Goal: Information Seeking & Learning: Learn about a topic

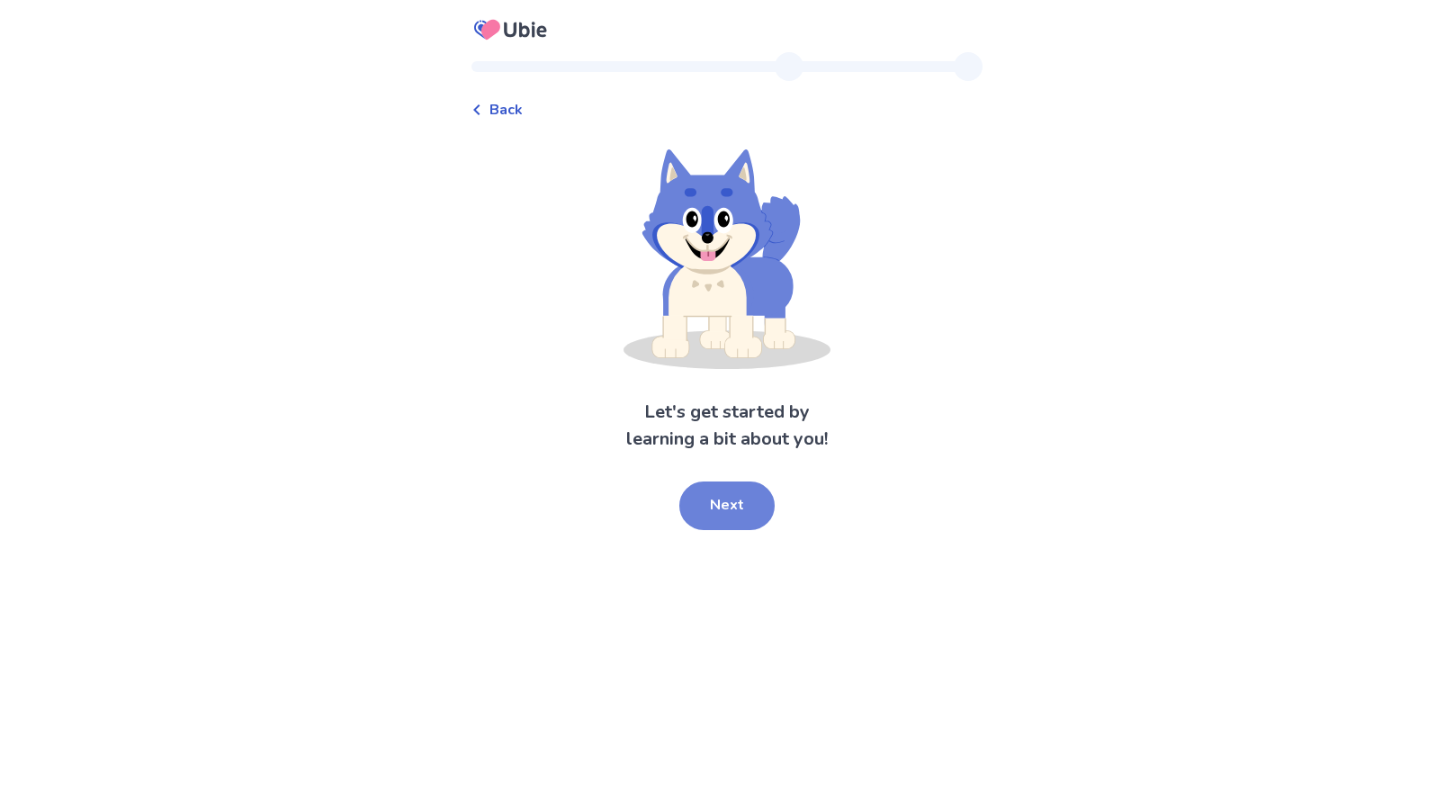
click at [744, 504] on button "Next" at bounding box center [726, 505] width 95 height 49
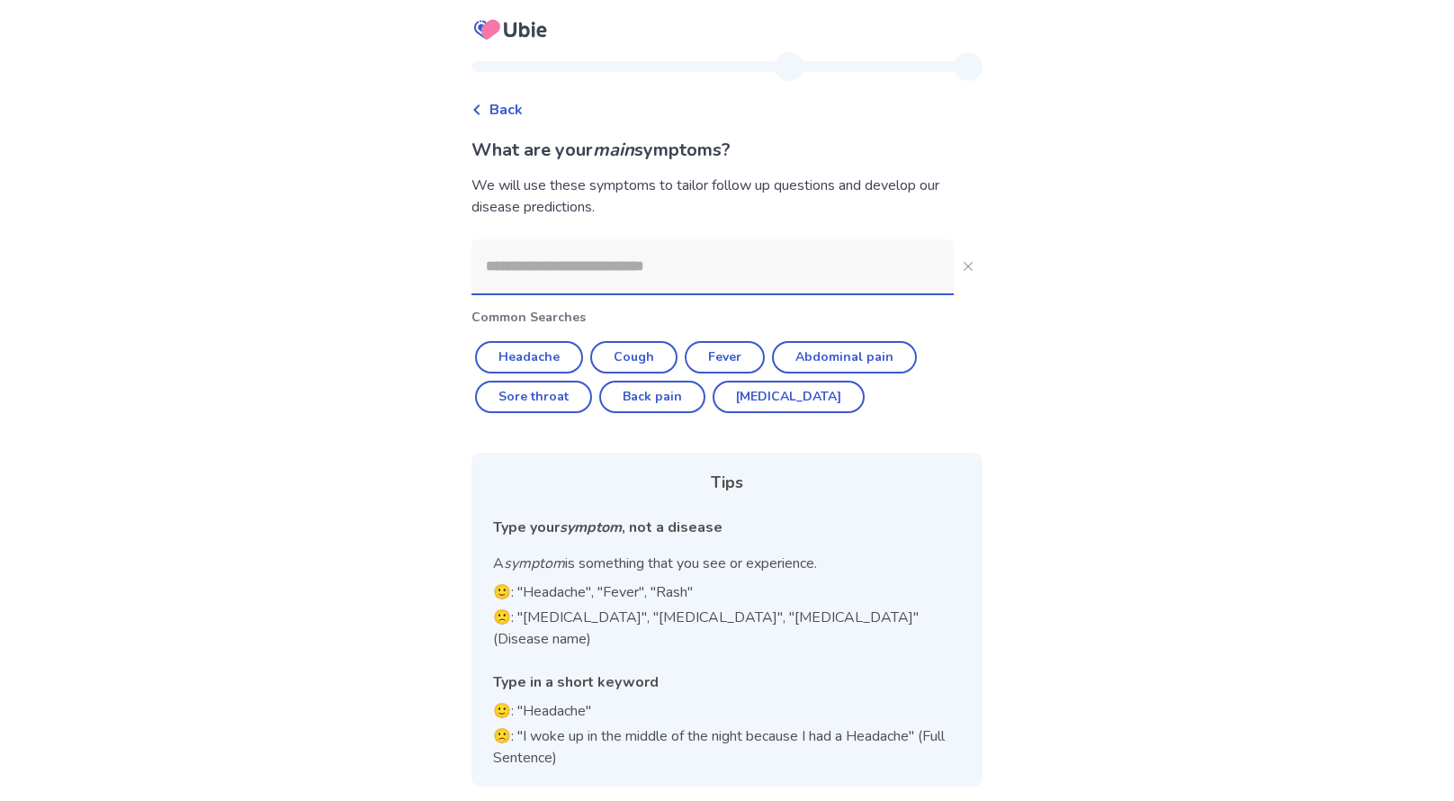
click at [681, 245] on input at bounding box center [712, 266] width 482 height 54
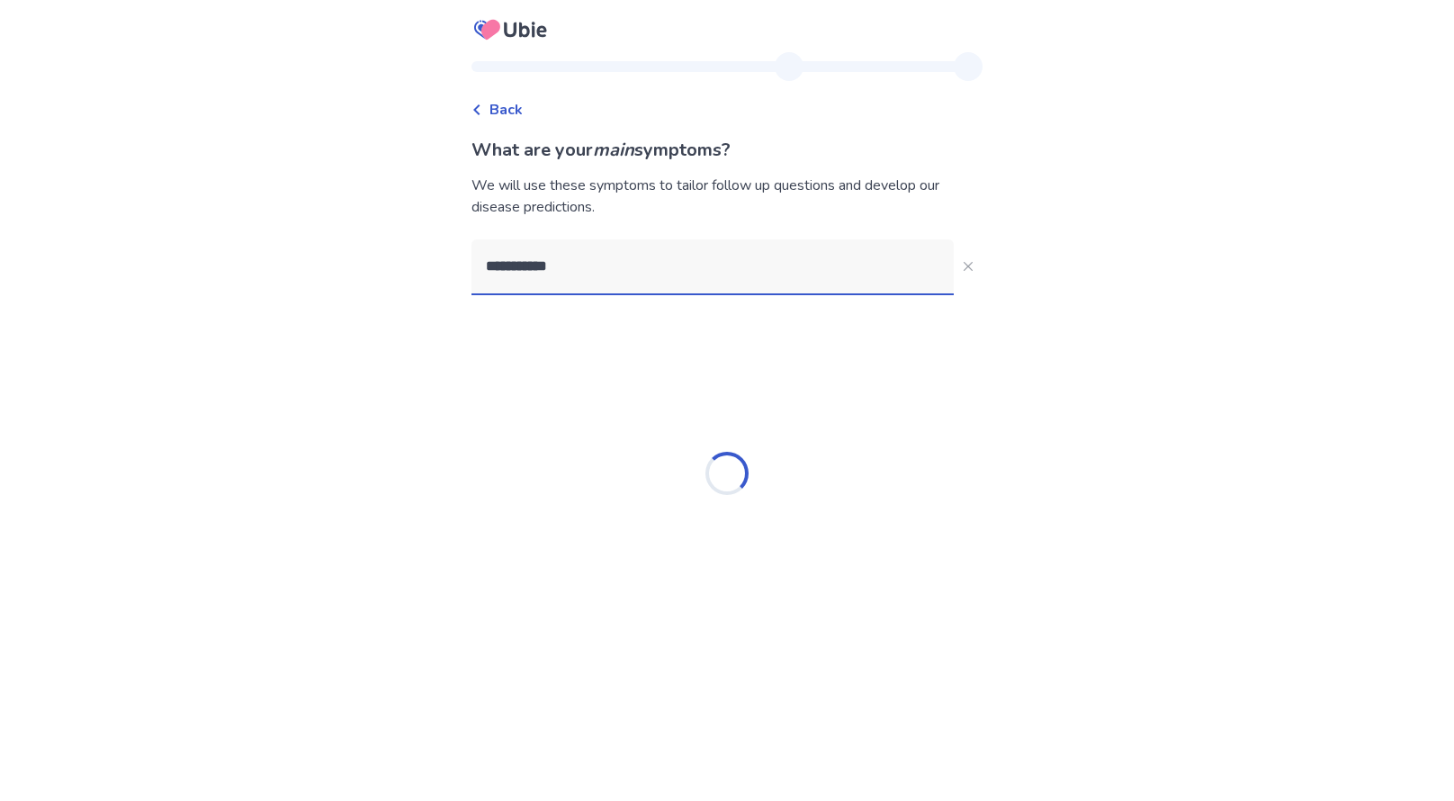
type input "**********"
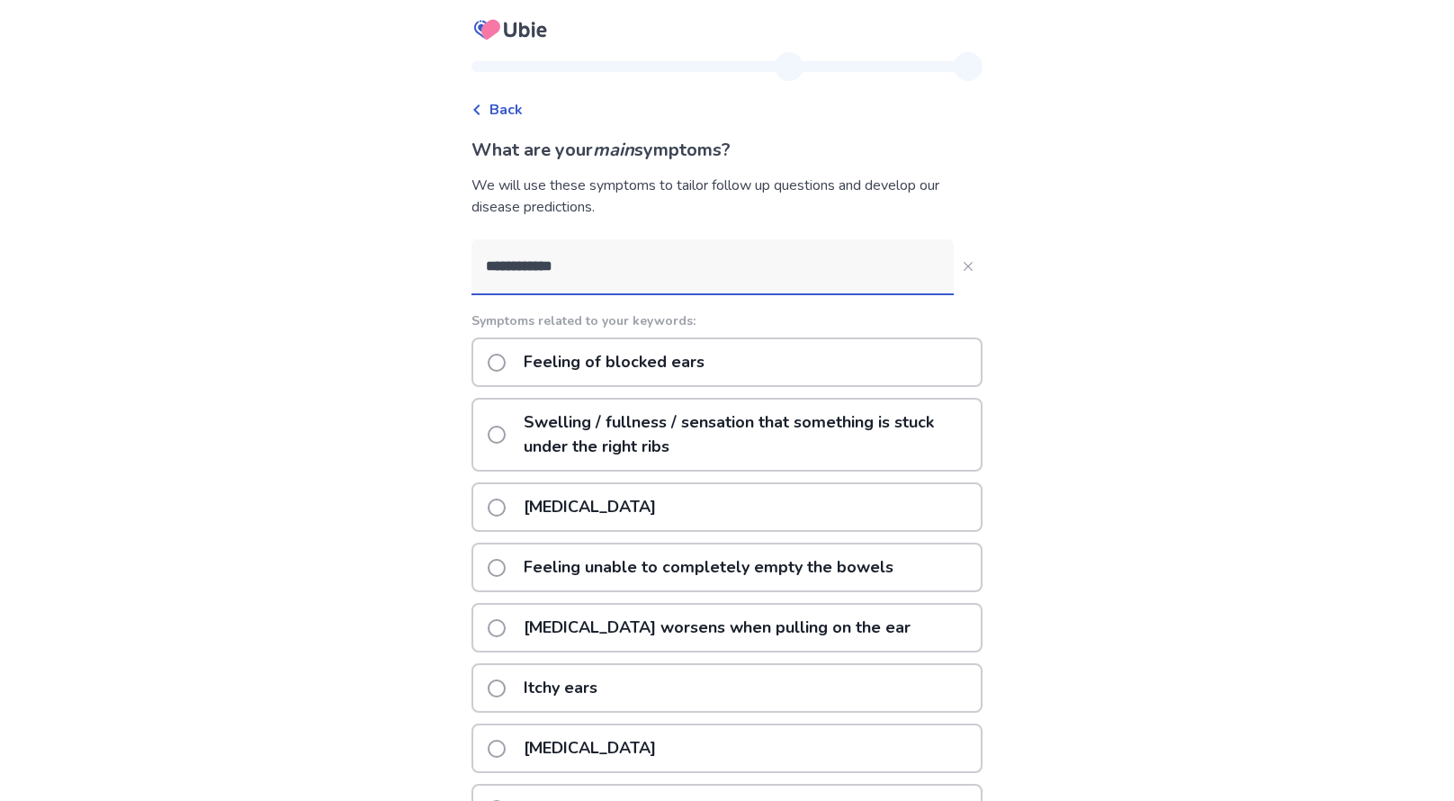
click at [683, 360] on p "Feeling of blocked ears" at bounding box center [614, 362] width 202 height 46
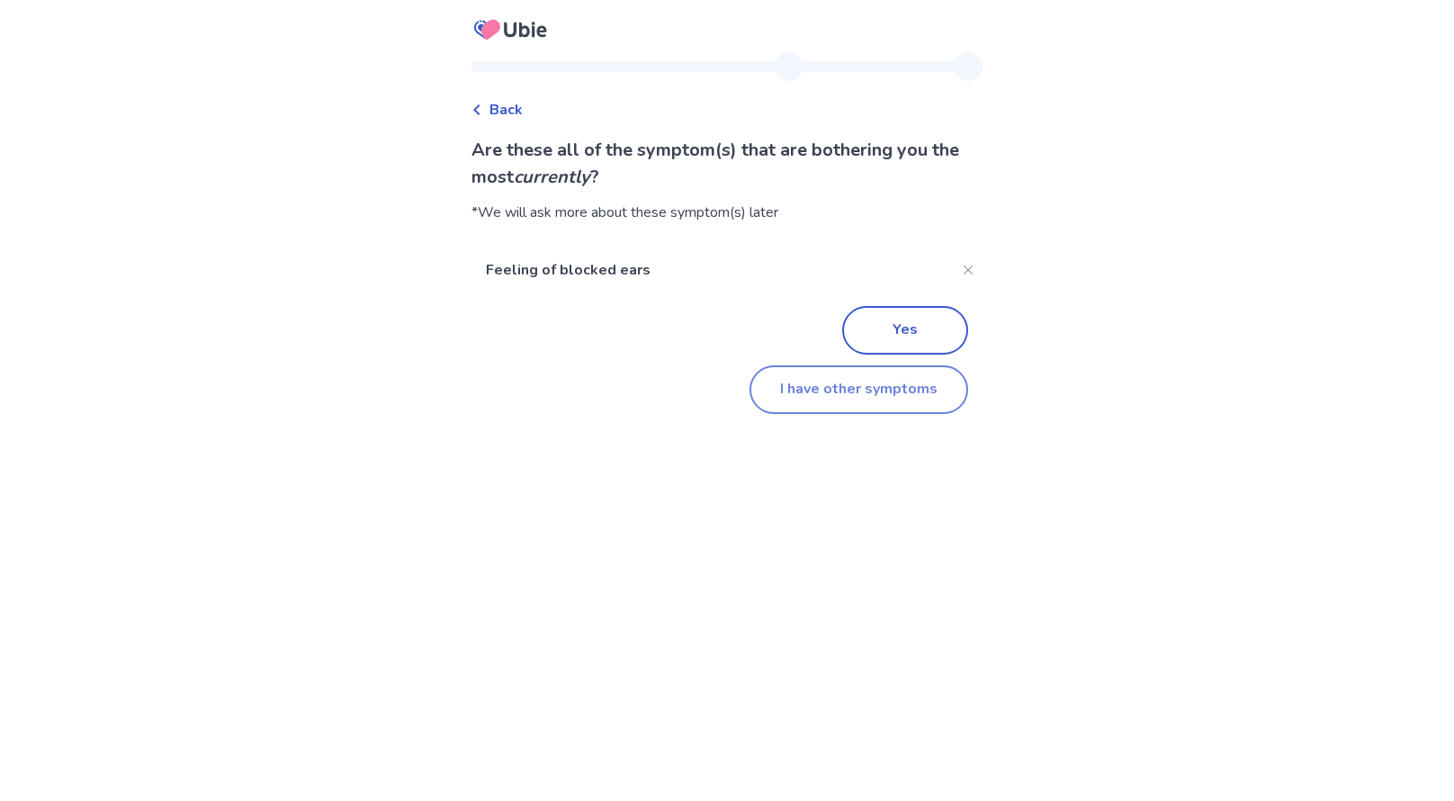
click at [888, 391] on button "I have other symptoms" at bounding box center [859, 389] width 219 height 49
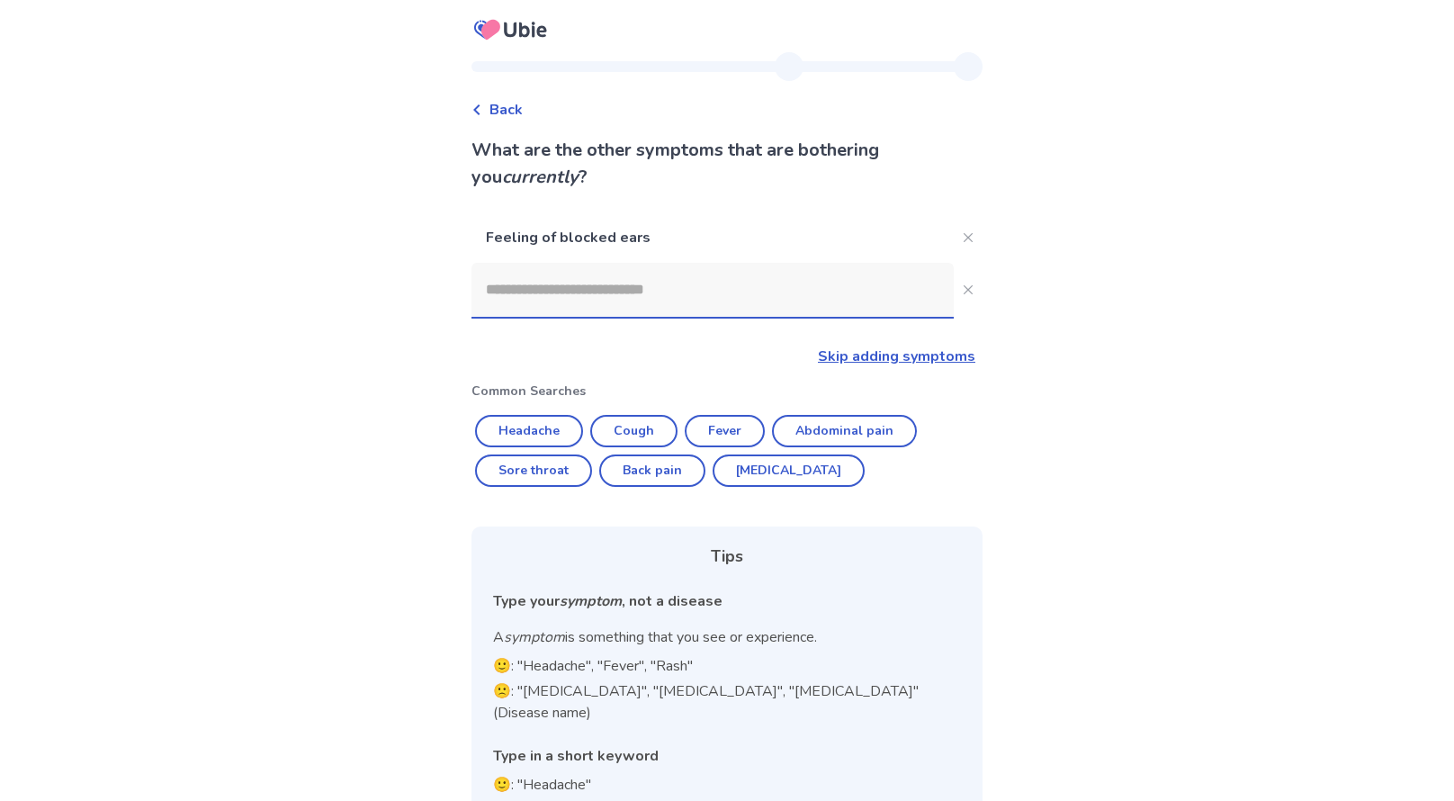
click at [655, 280] on input at bounding box center [712, 290] width 482 height 54
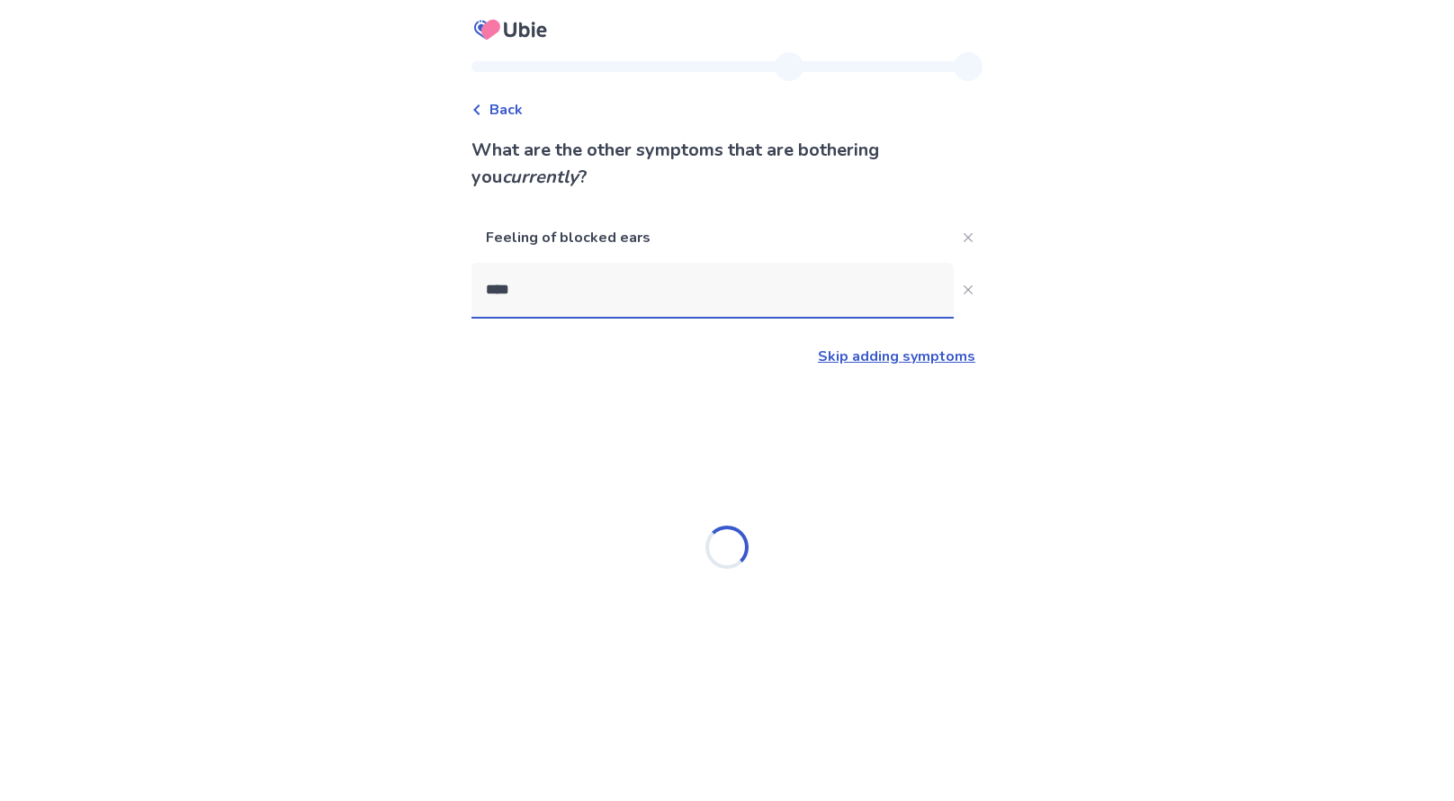
type input "*****"
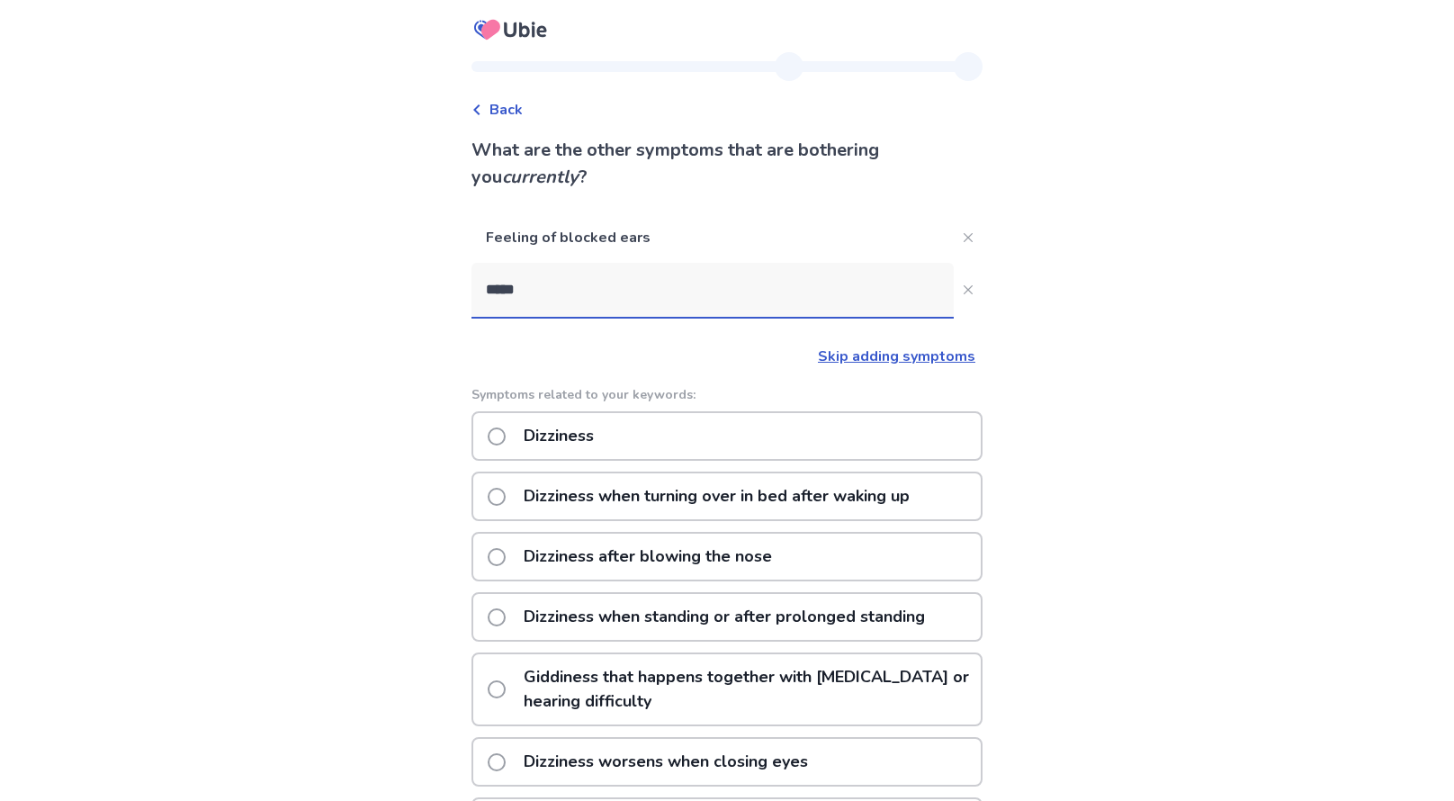
click at [635, 432] on div "Dizziness" at bounding box center [726, 435] width 511 height 49
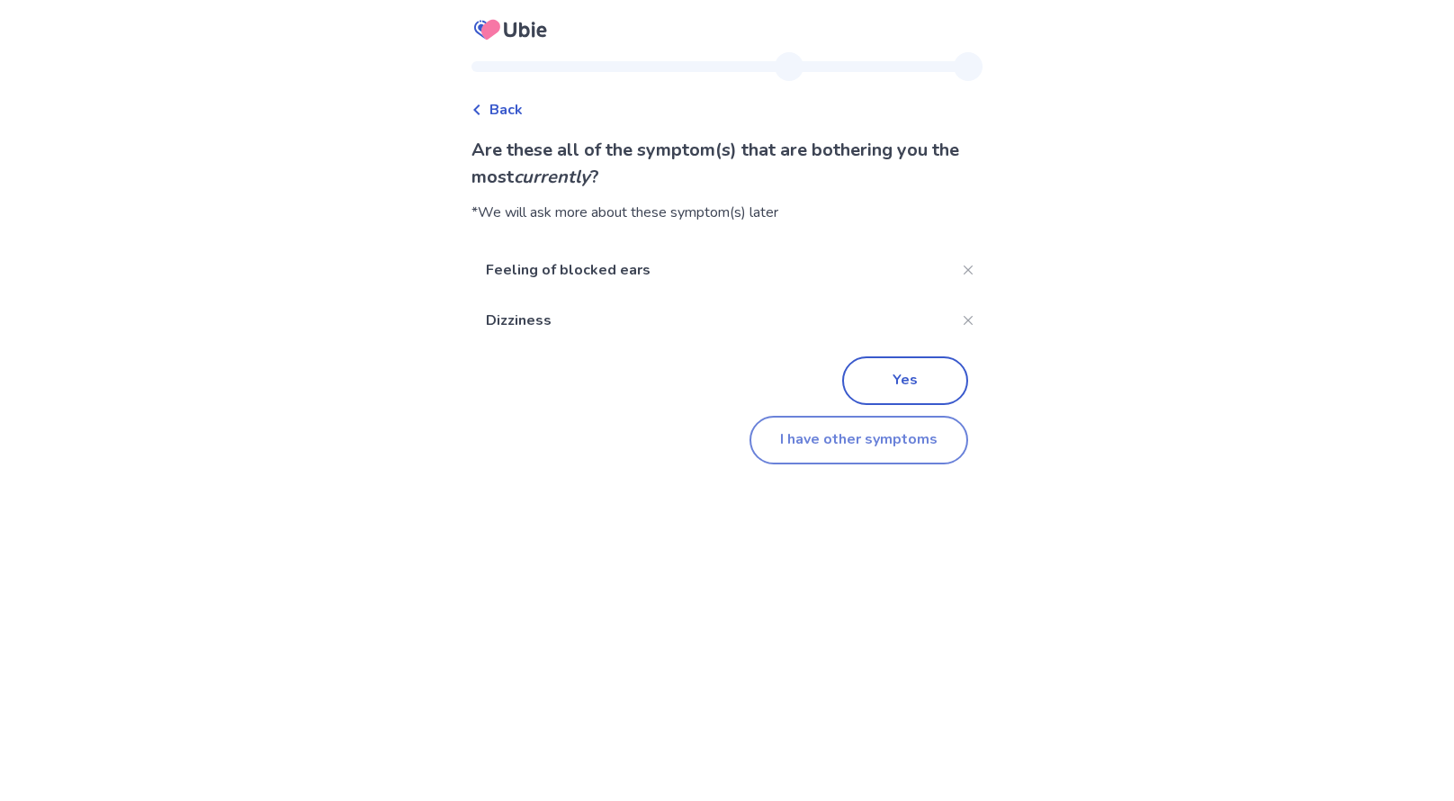
click at [858, 441] on button "I have other symptoms" at bounding box center [859, 440] width 219 height 49
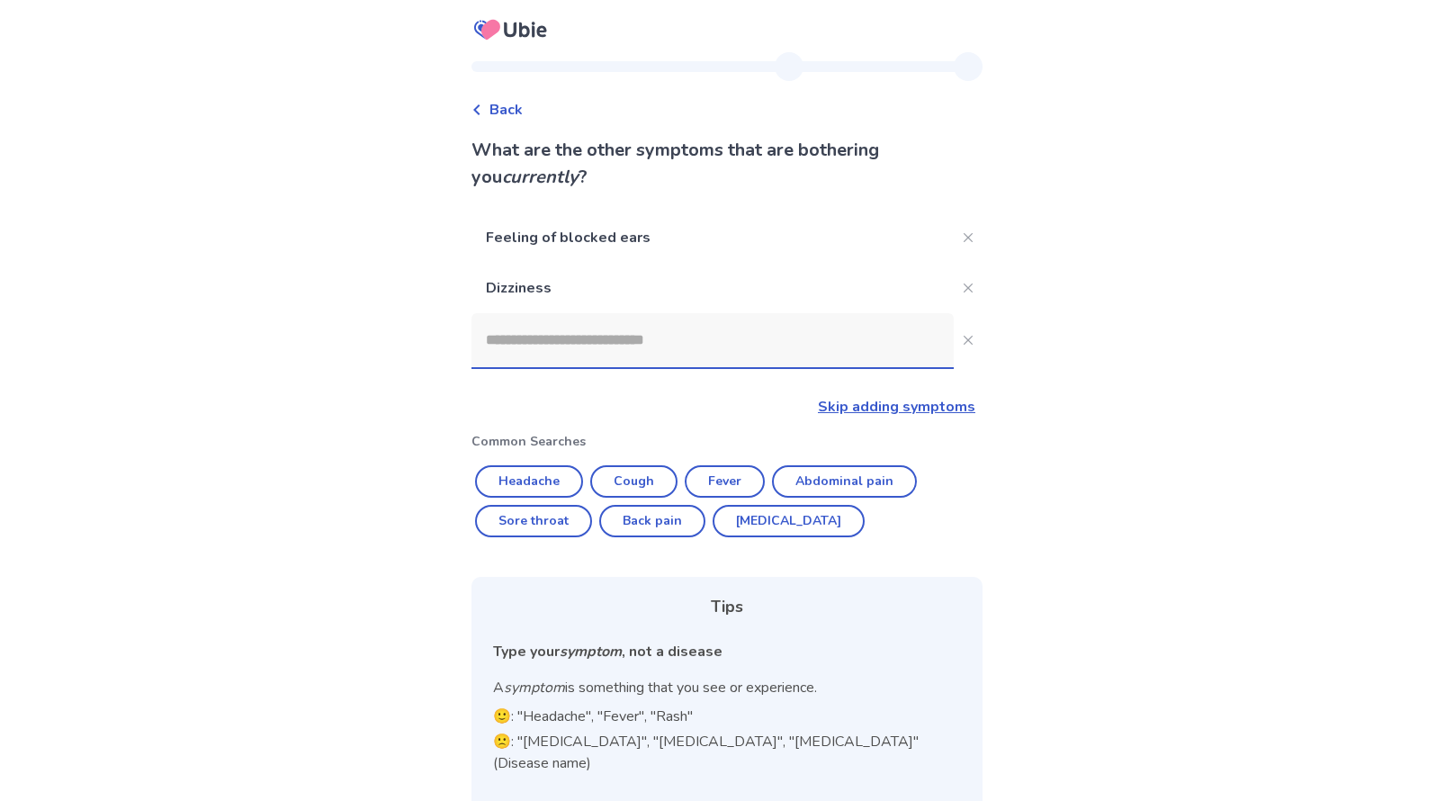
click at [781, 332] on input at bounding box center [712, 340] width 482 height 54
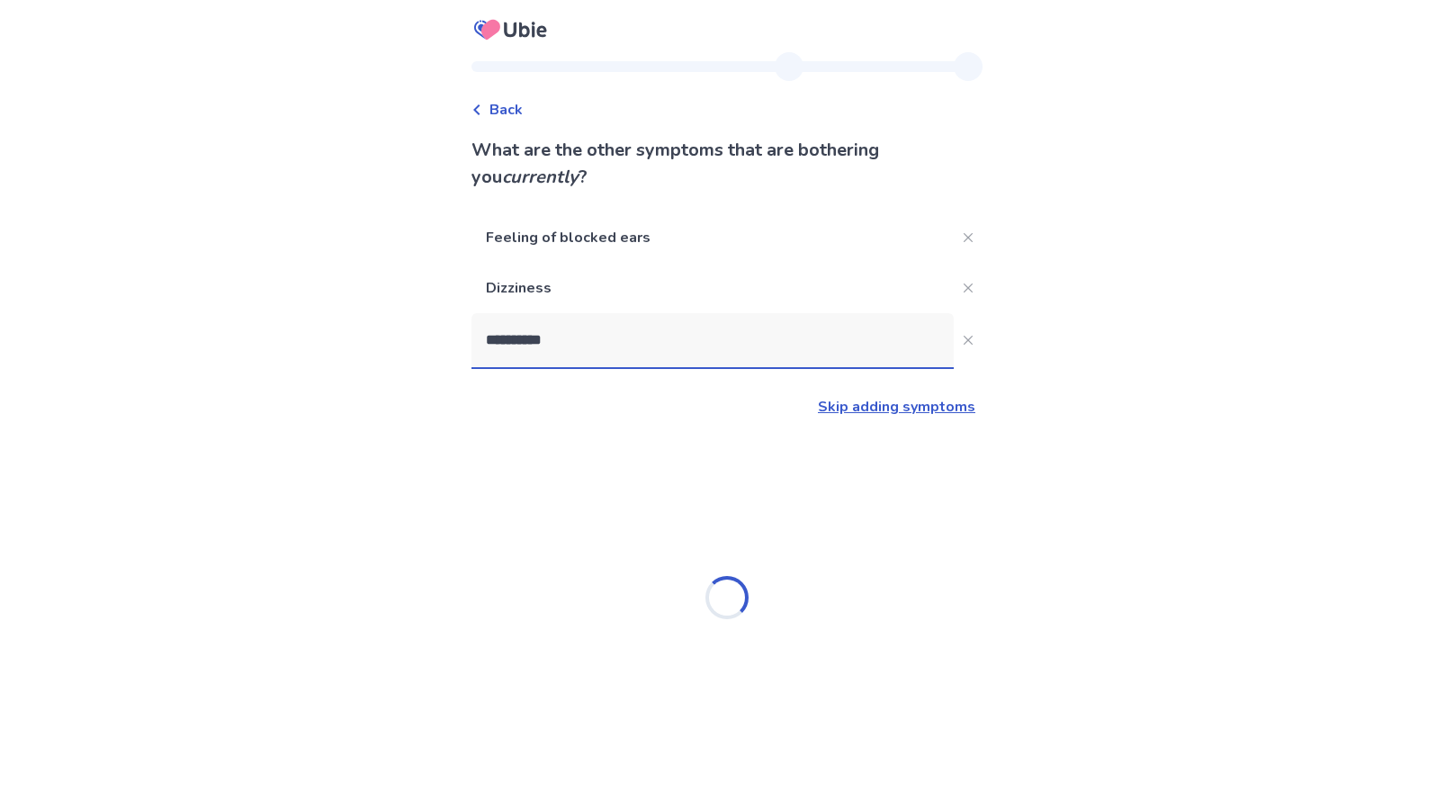
type input "**********"
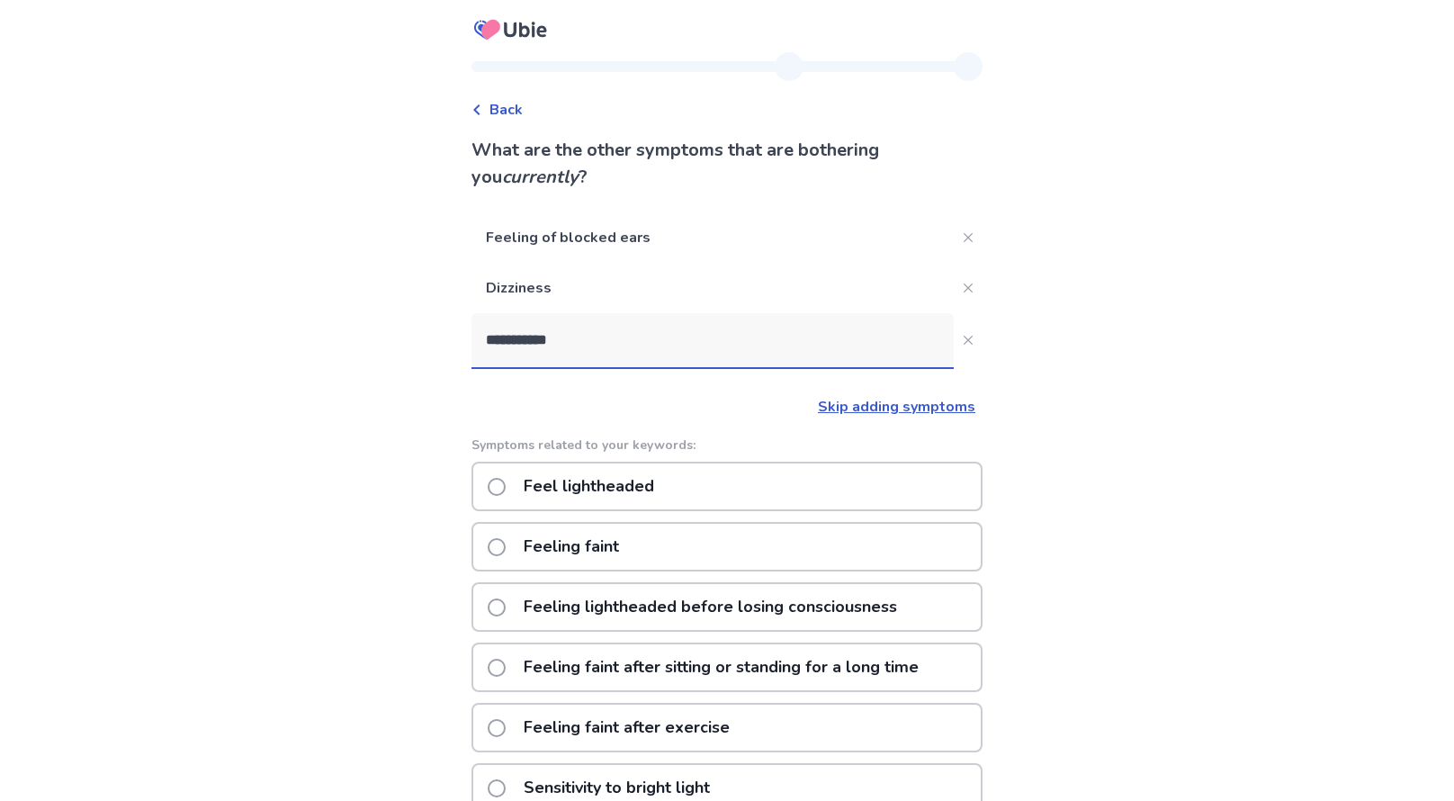
click at [710, 486] on div "Feel lightheaded" at bounding box center [726, 486] width 511 height 49
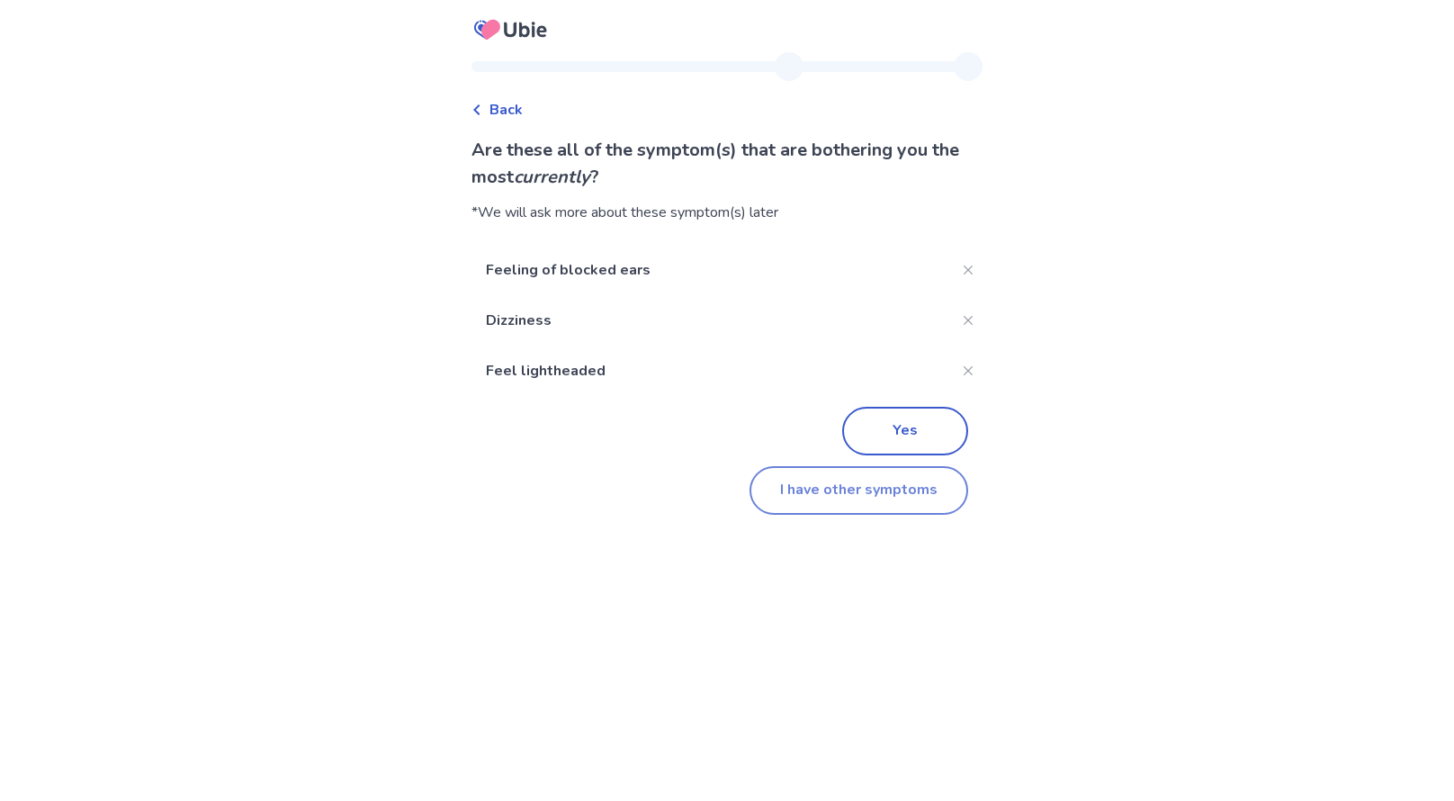
click at [848, 484] on button "I have other symptoms" at bounding box center [859, 490] width 219 height 49
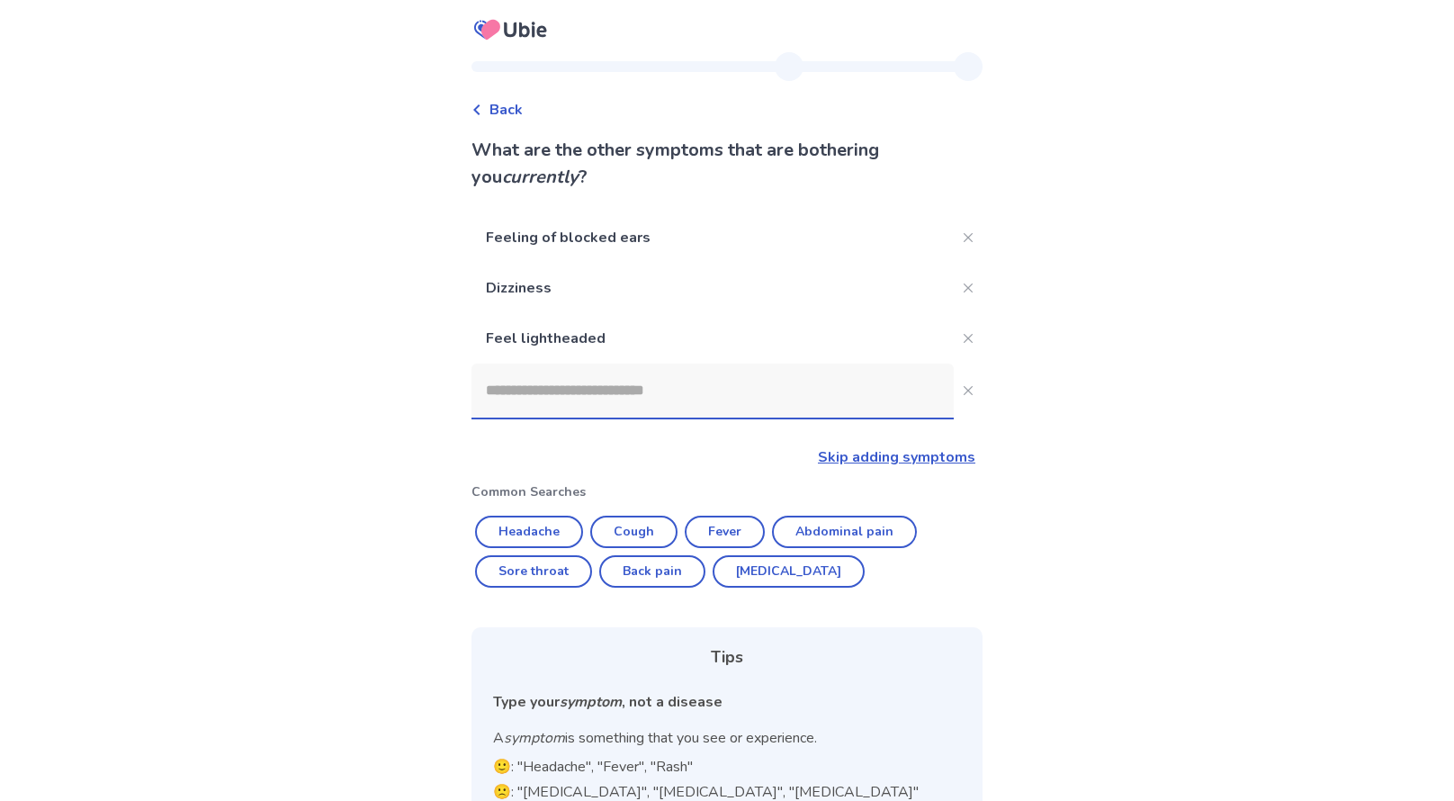
click at [732, 392] on input at bounding box center [712, 391] width 482 height 54
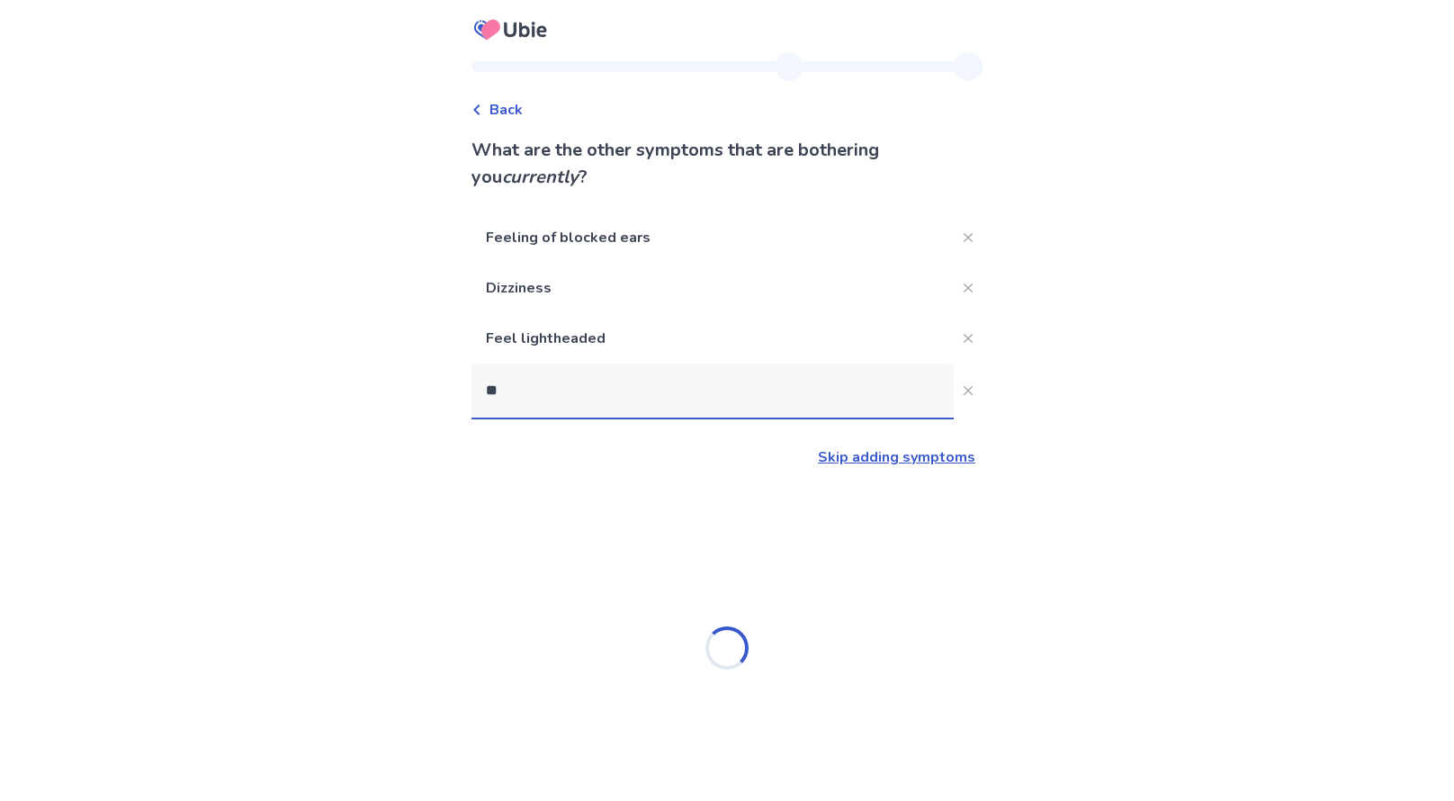
type input "*"
type input "********"
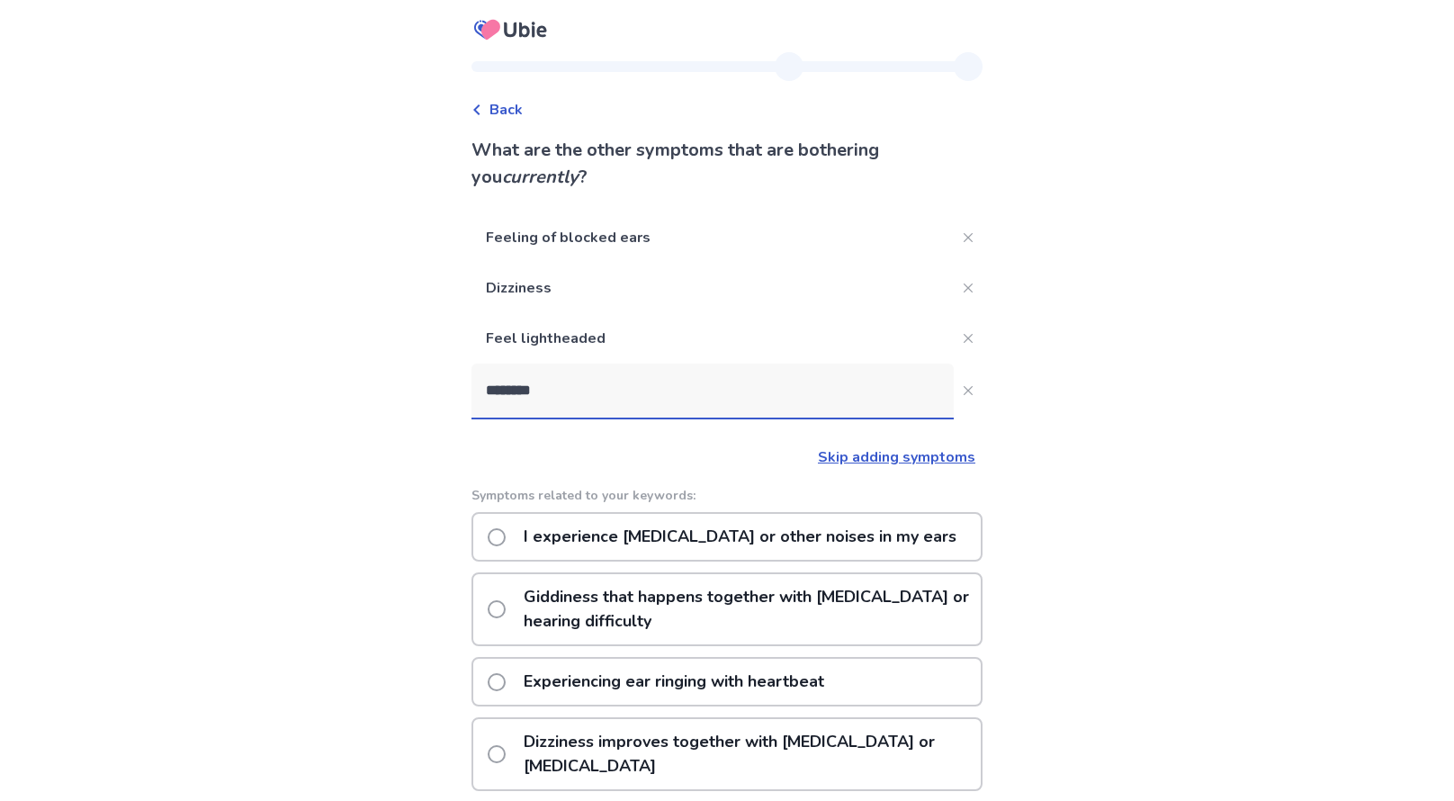
click at [615, 550] on p "I experience [MEDICAL_DATA] or other noises in my ears" at bounding box center [740, 537] width 454 height 46
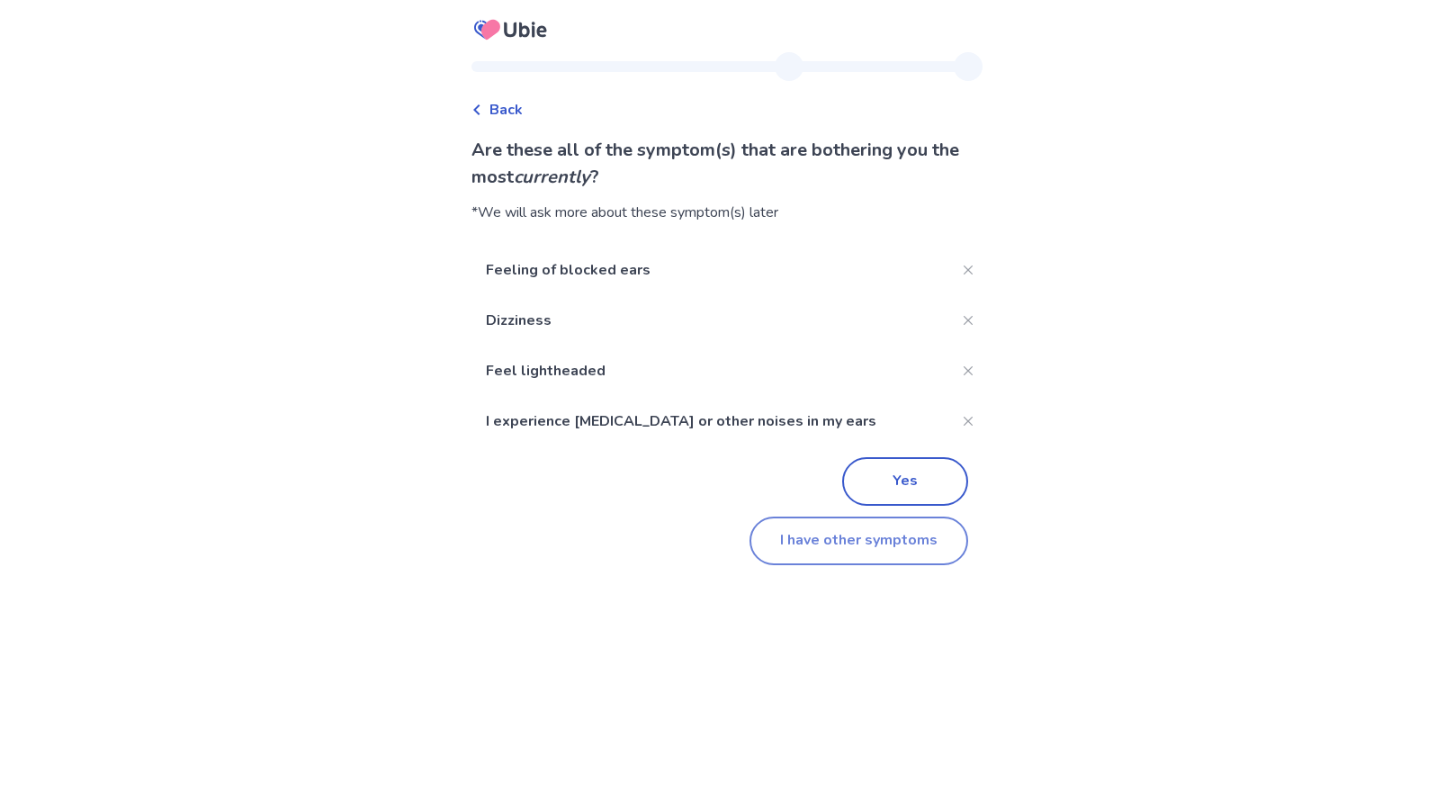
click at [889, 549] on button "I have other symptoms" at bounding box center [859, 540] width 219 height 49
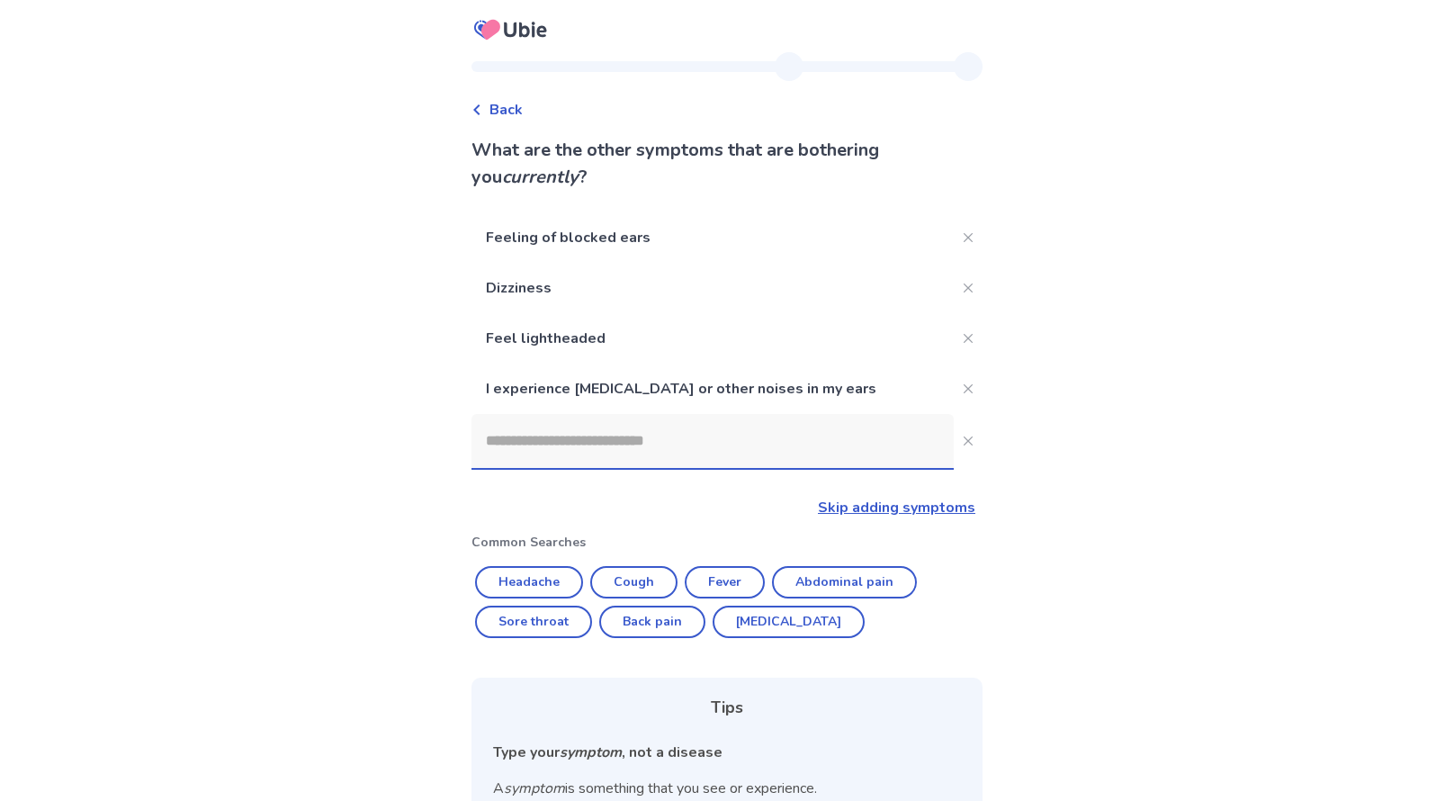
click at [732, 418] on input at bounding box center [712, 441] width 482 height 54
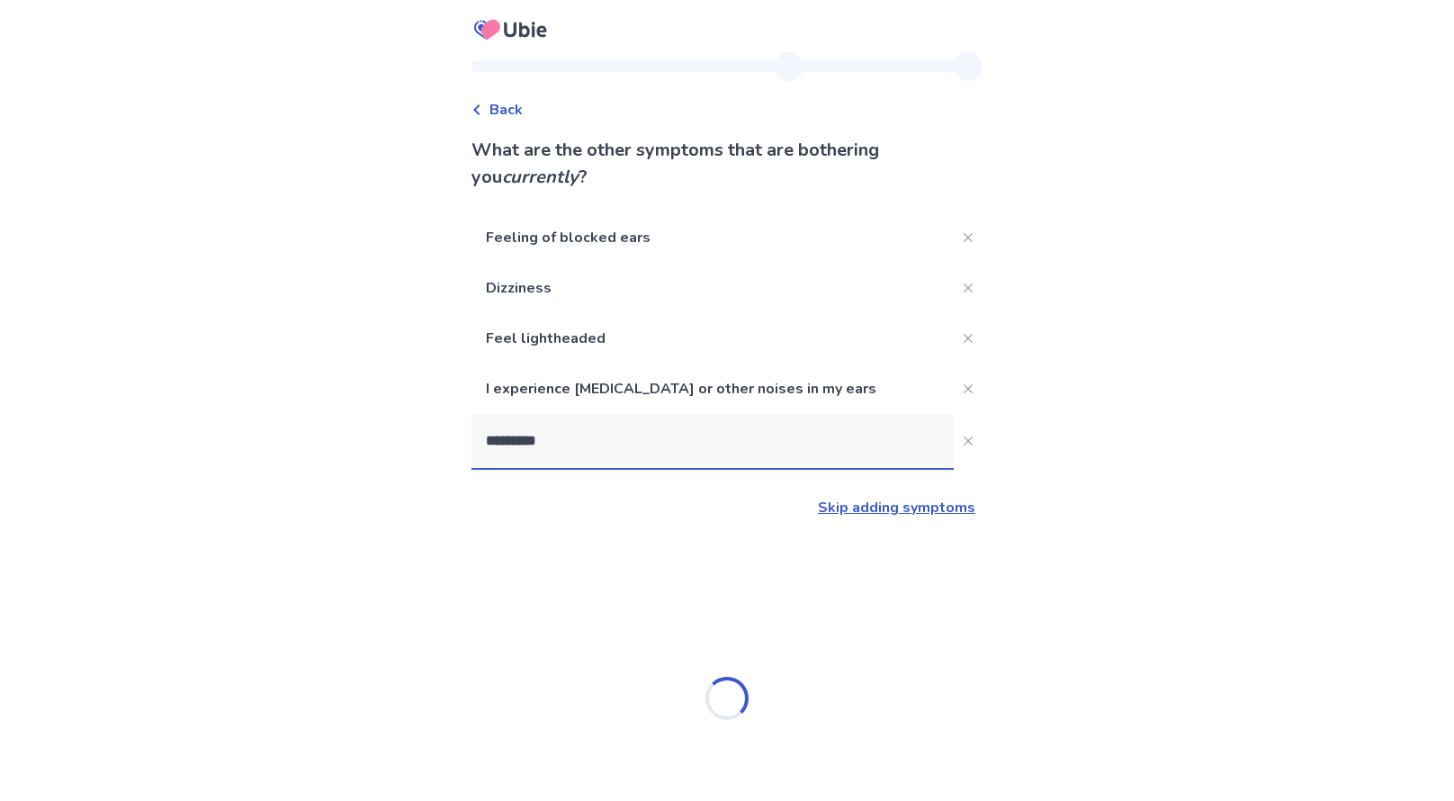
type input "**********"
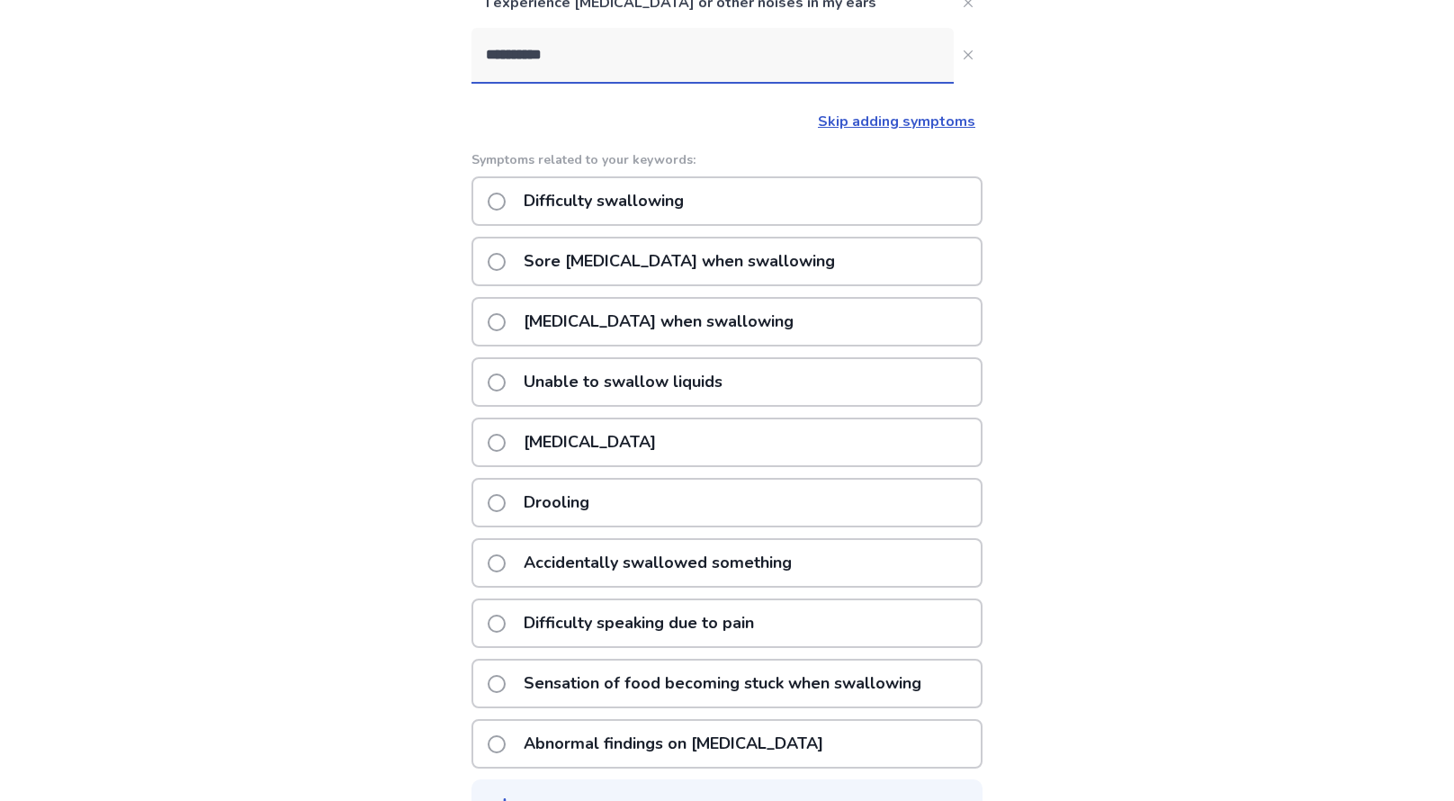
scroll to position [438, 0]
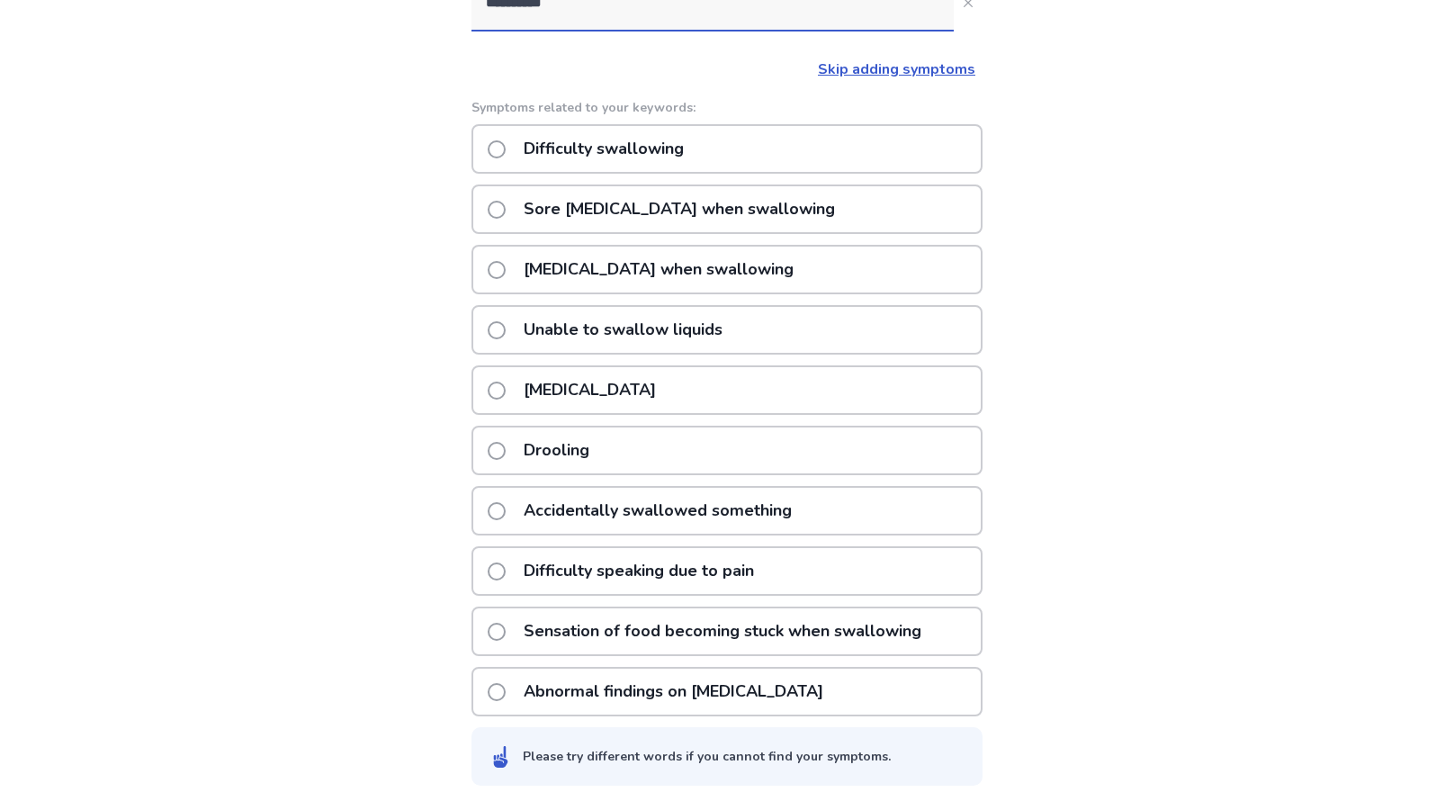
click at [506, 625] on span at bounding box center [497, 632] width 18 height 18
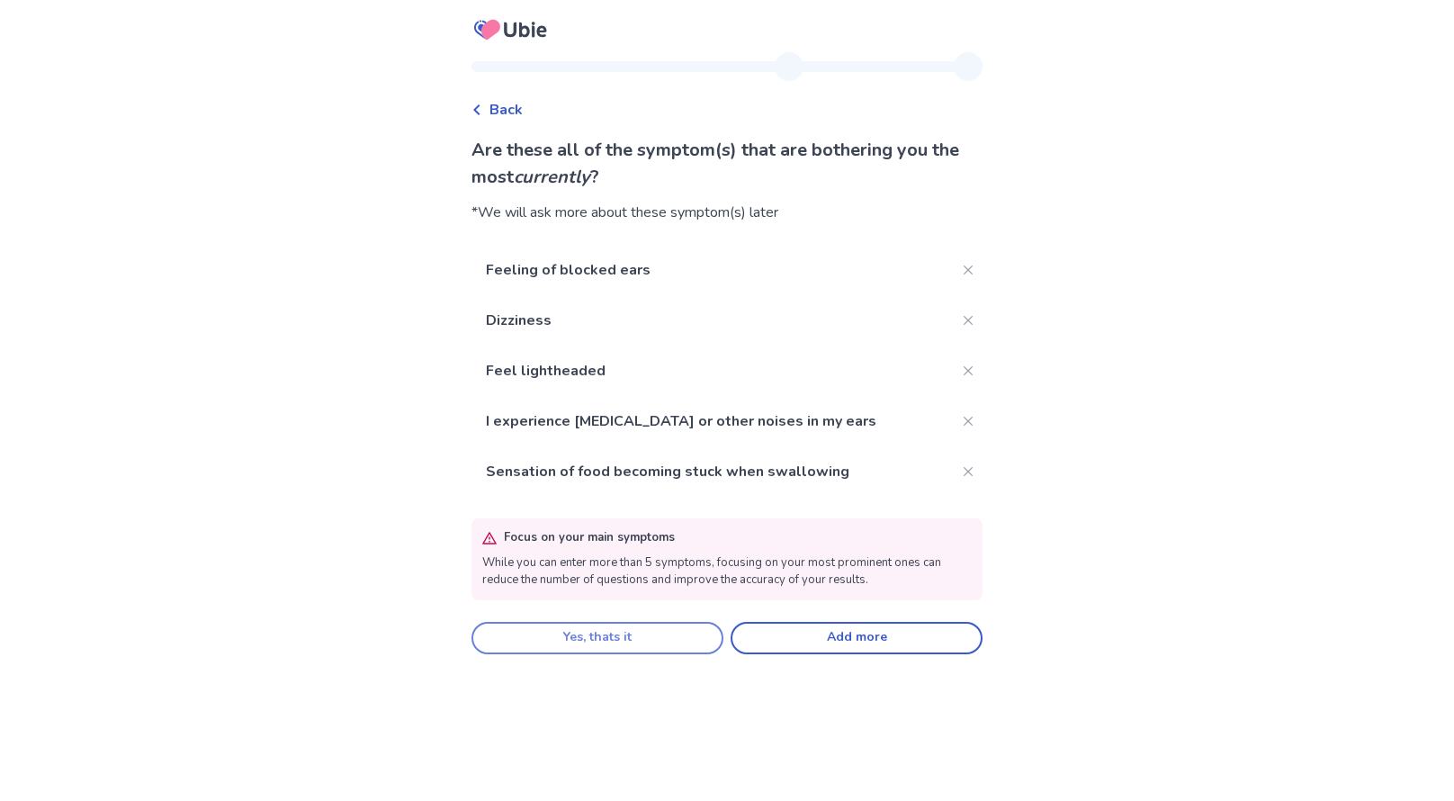
click at [651, 642] on button "Yes, thats it" at bounding box center [597, 638] width 252 height 32
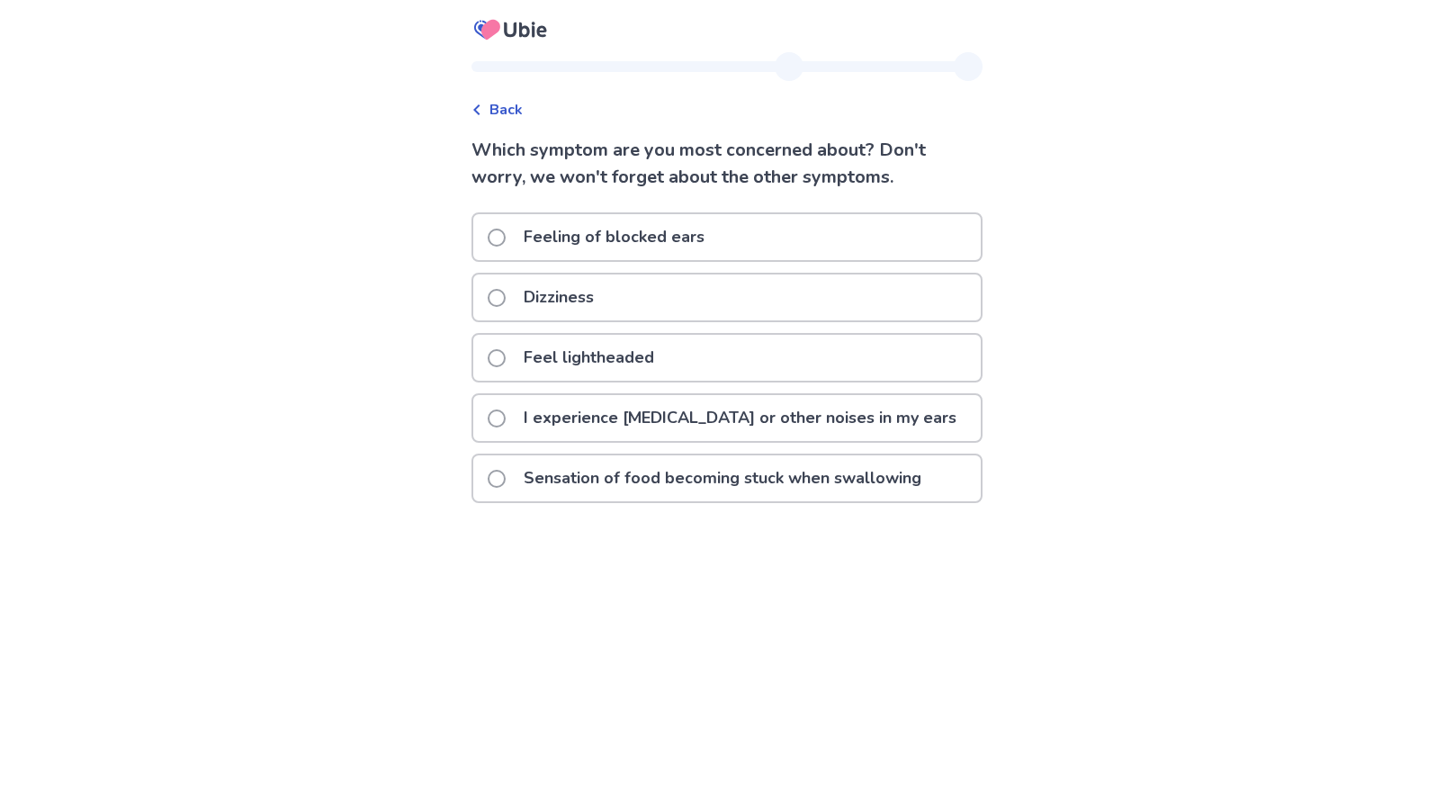
click at [521, 352] on label "Feel lightheaded" at bounding box center [576, 358] width 177 height 46
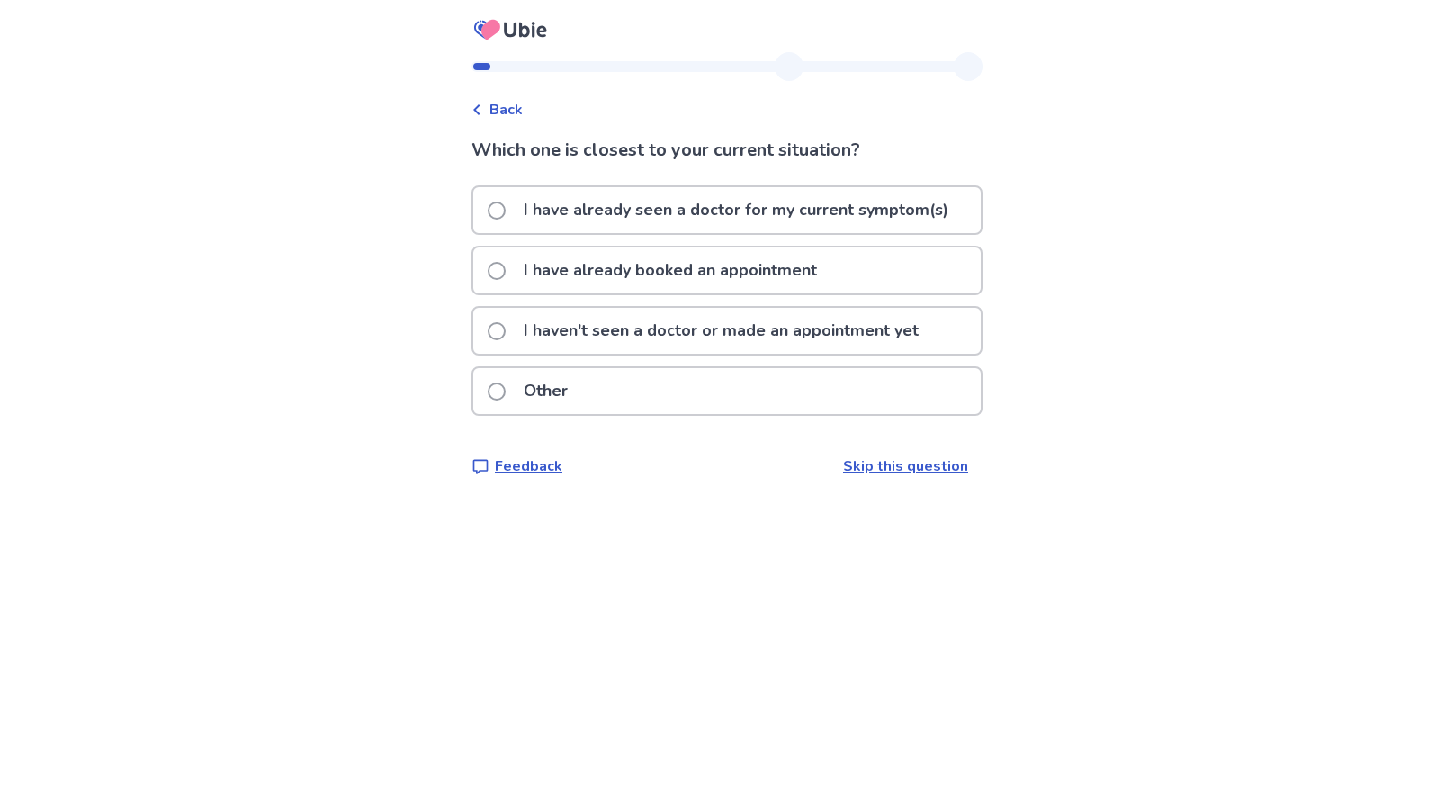
click at [708, 265] on p "I have already booked an appointment" at bounding box center [670, 270] width 315 height 46
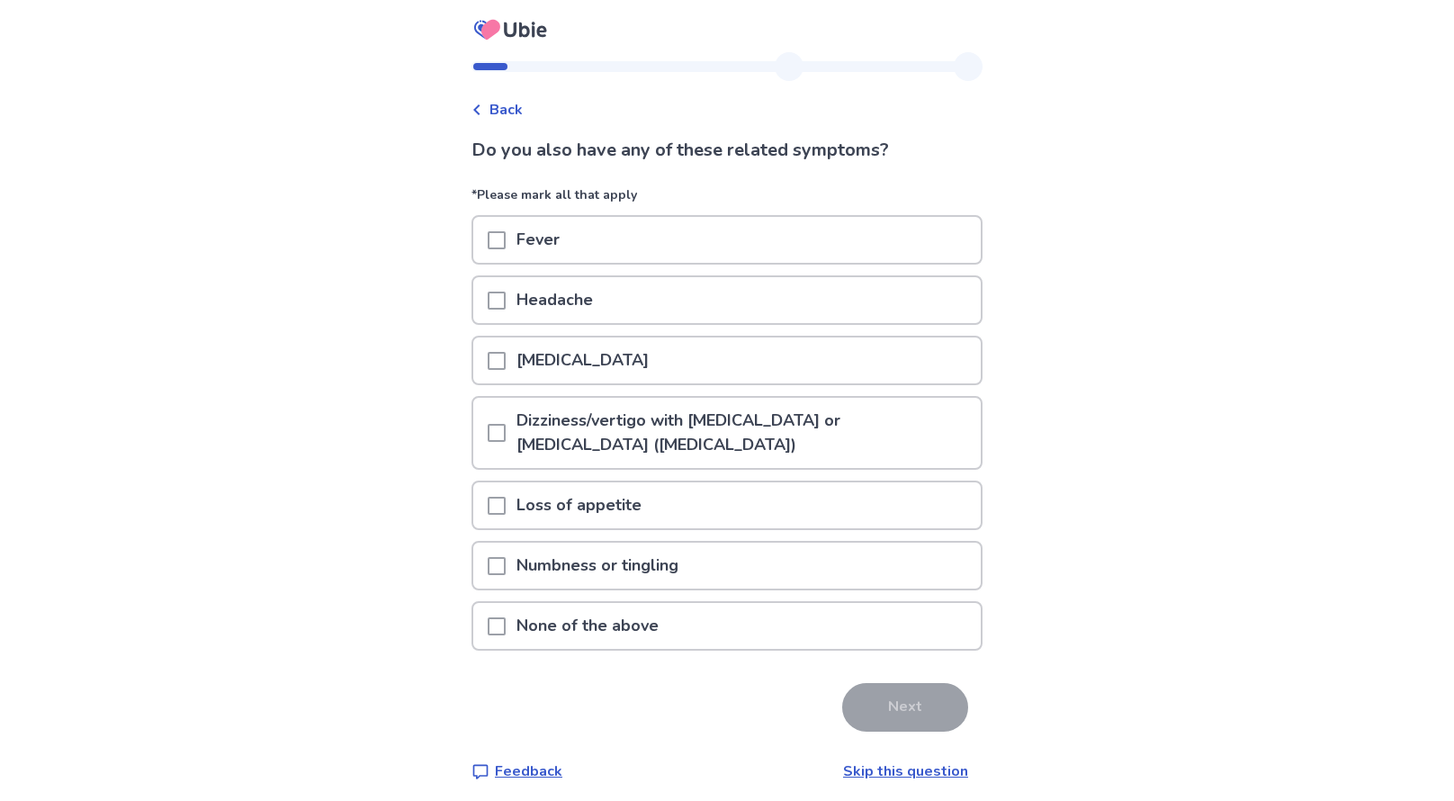
click at [644, 349] on p "[MEDICAL_DATA]" at bounding box center [583, 360] width 154 height 46
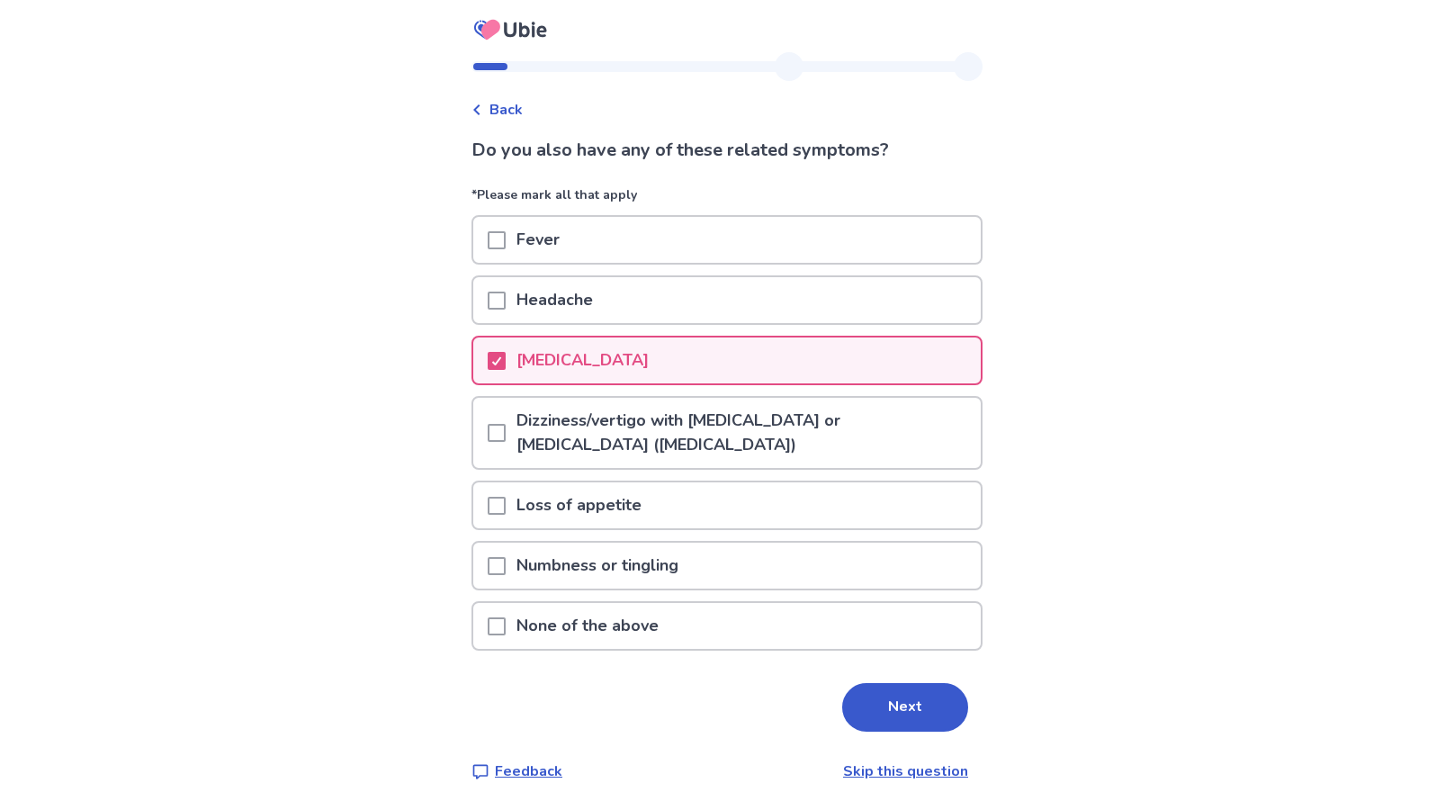
click at [498, 430] on span at bounding box center [497, 433] width 18 height 18
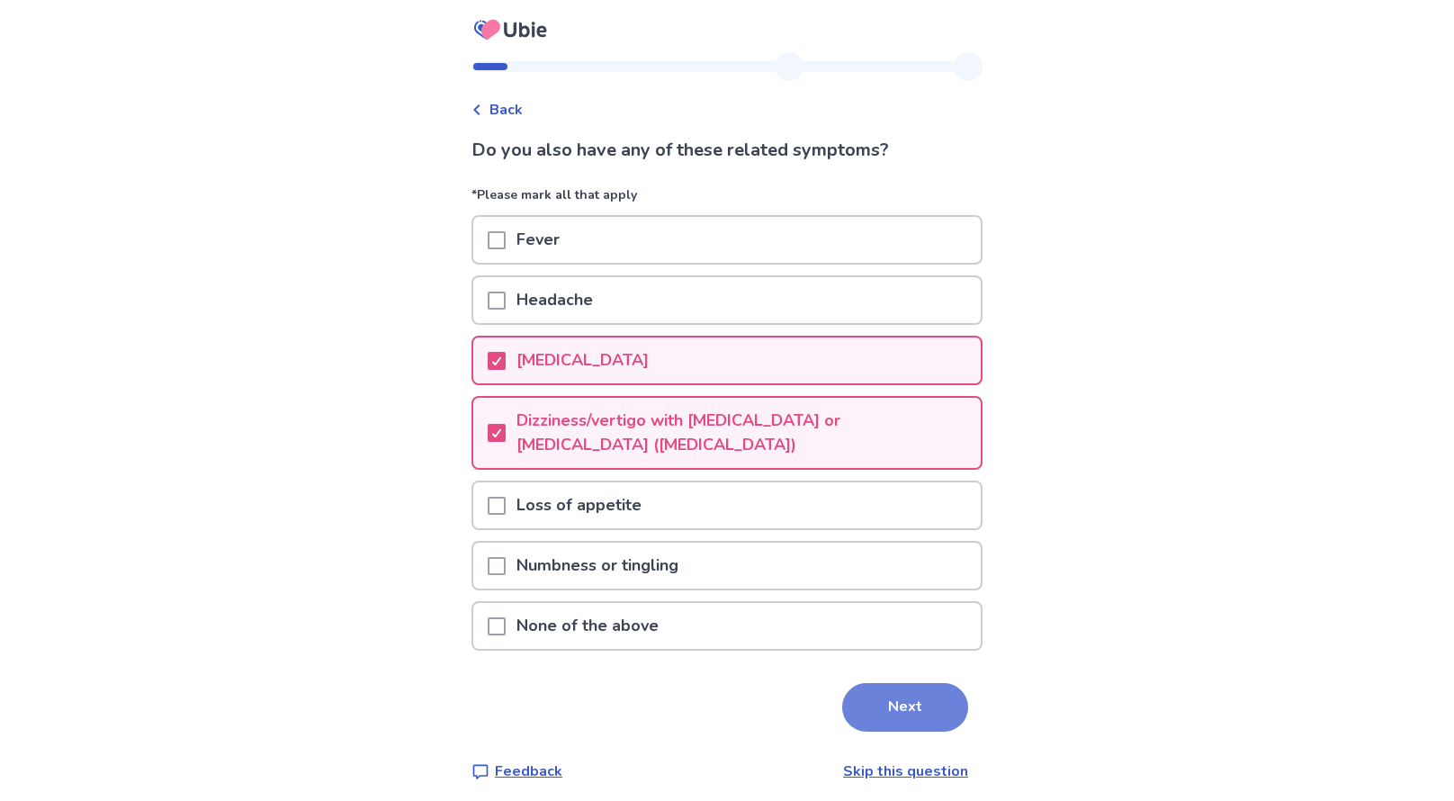
click at [907, 696] on button "Next" at bounding box center [905, 707] width 126 height 49
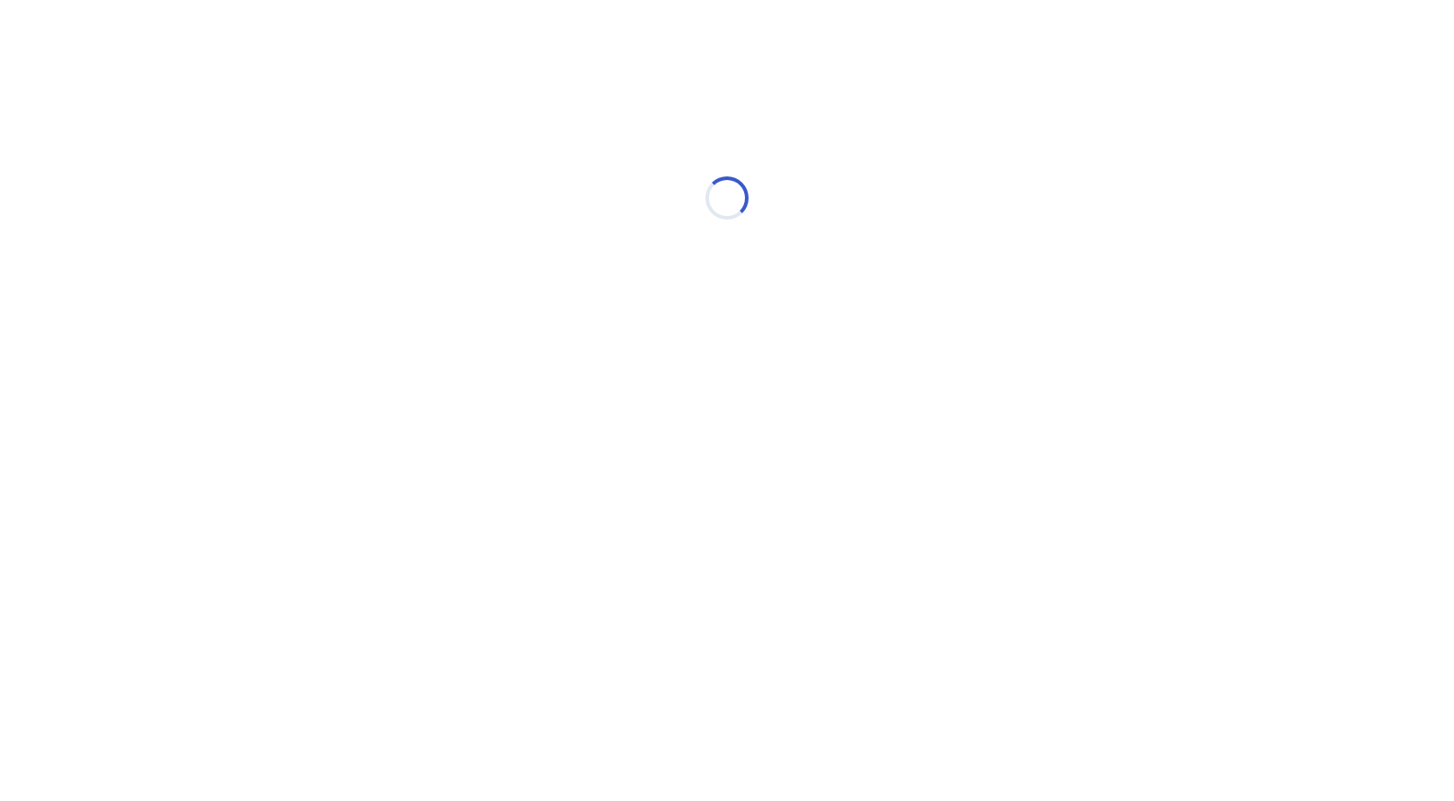
select select "*"
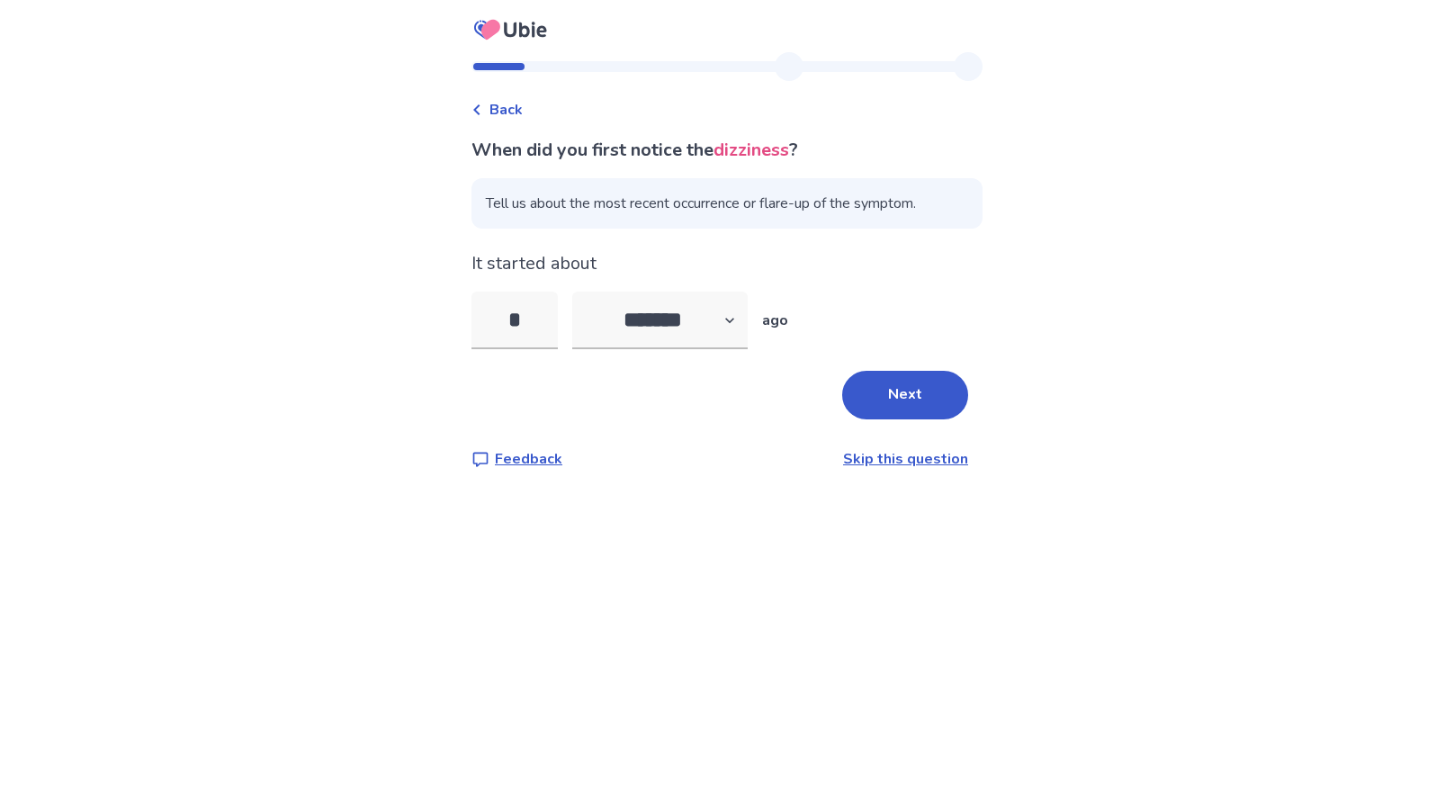
type input "**"
click at [898, 403] on button "Next" at bounding box center [905, 395] width 126 height 49
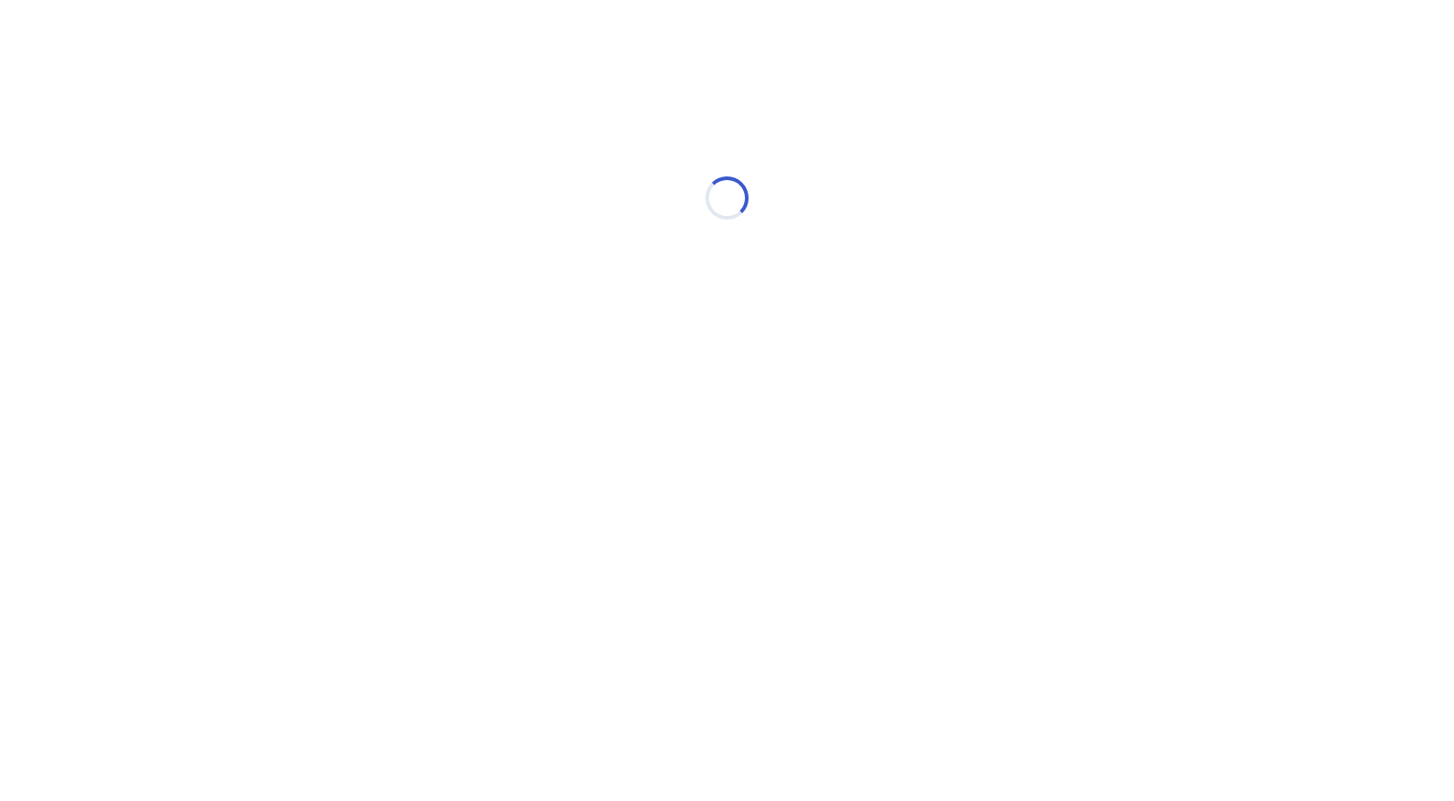
select select "*"
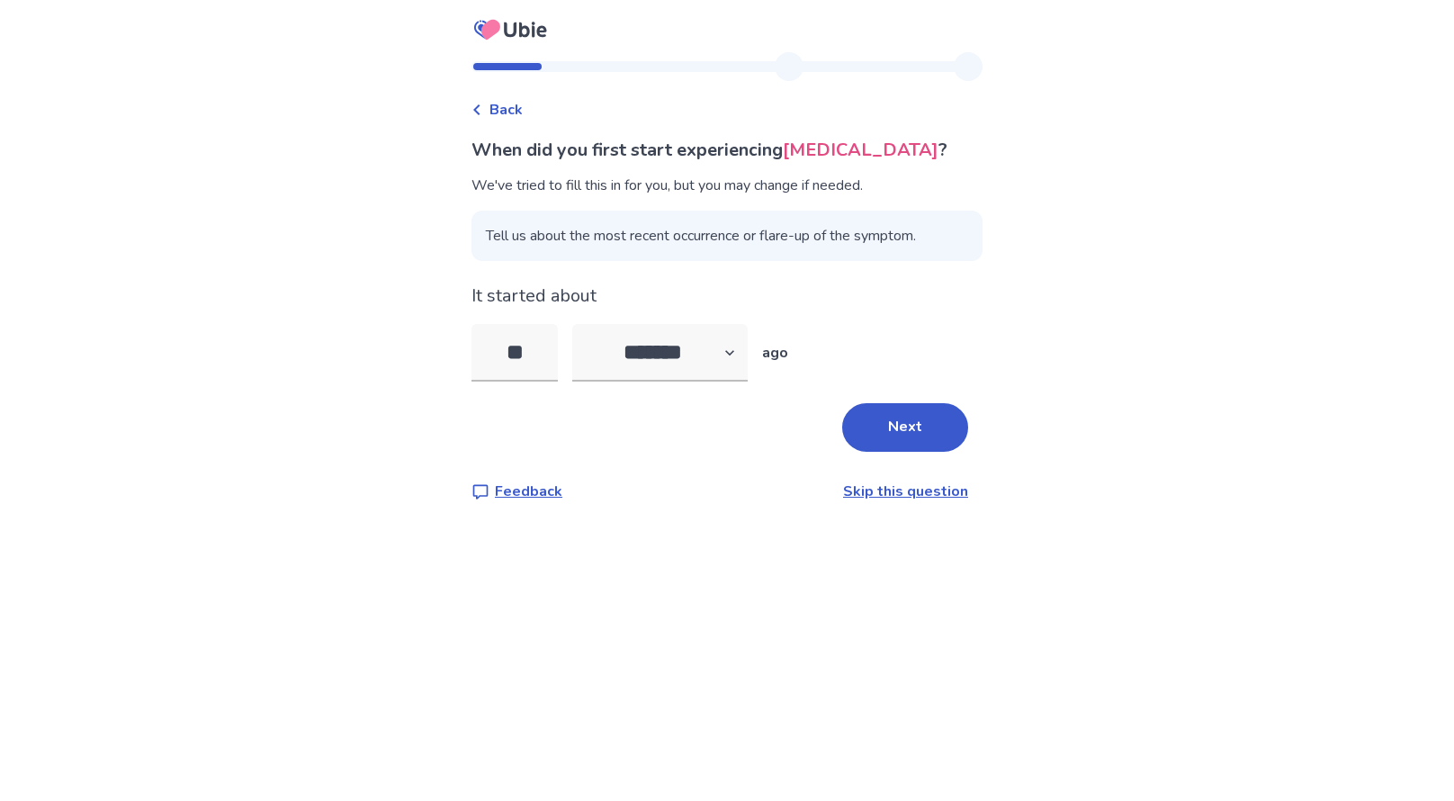
type input "*"
click at [880, 415] on button "Next" at bounding box center [905, 427] width 126 height 49
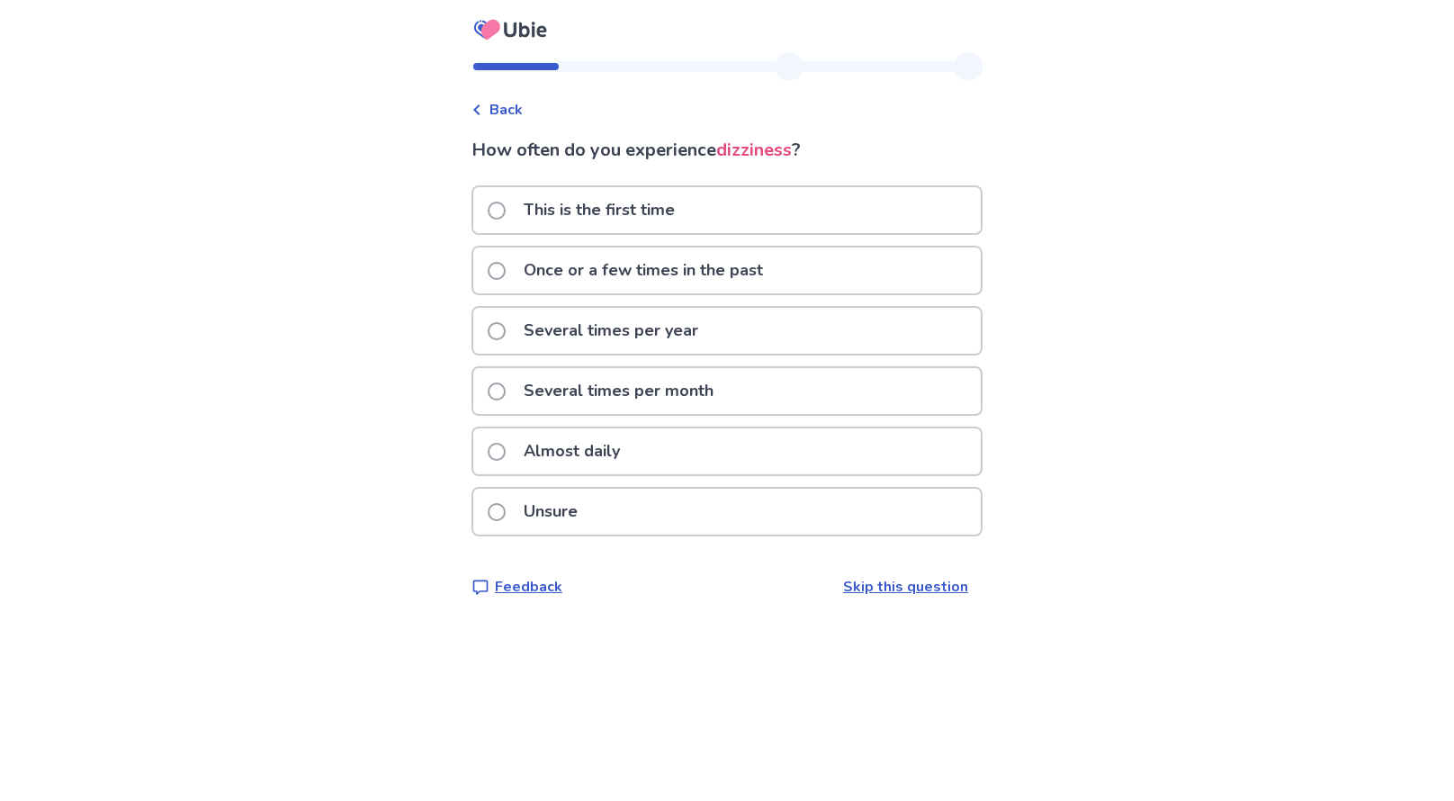
click at [791, 407] on div "Several times per month" at bounding box center [726, 391] width 507 height 46
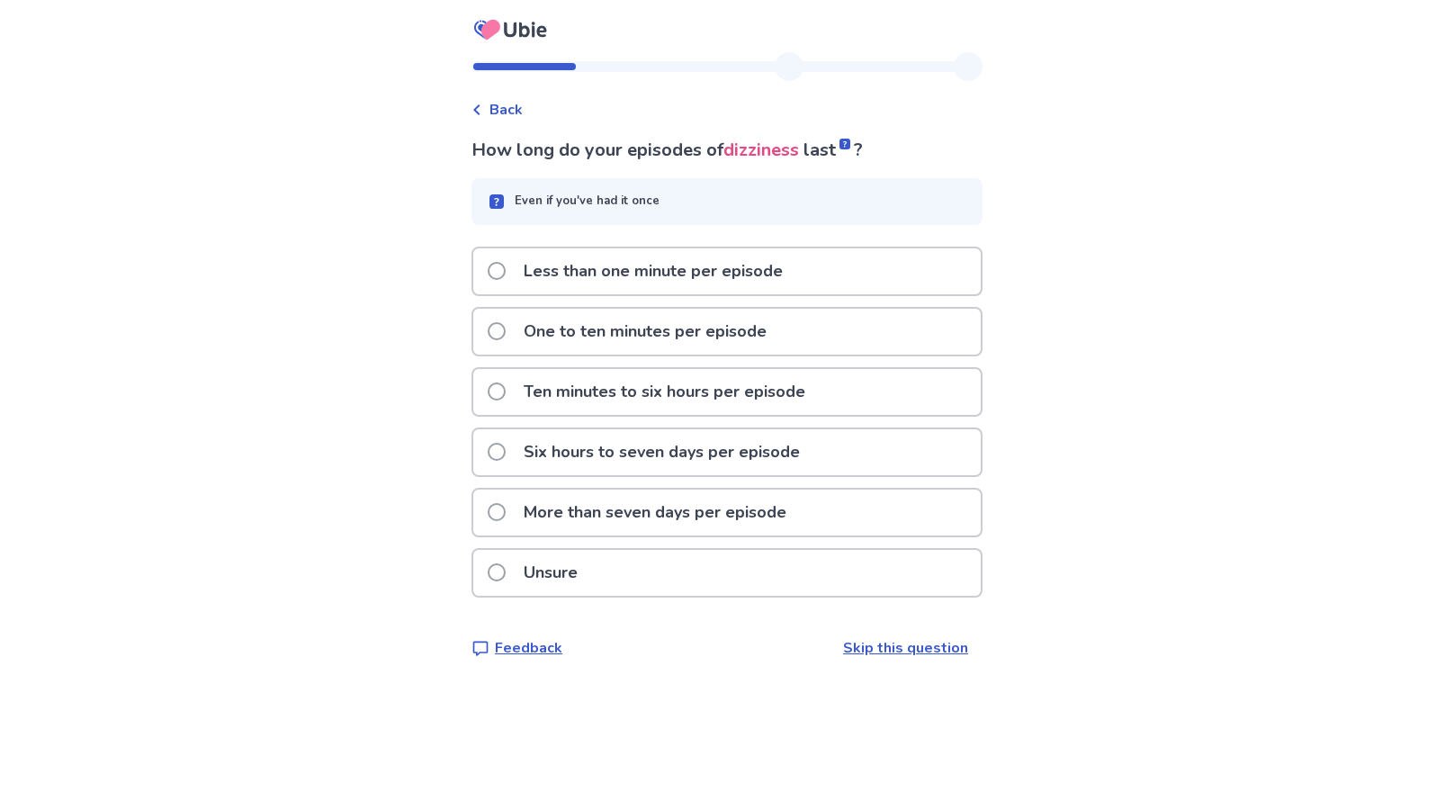
click at [753, 348] on p "One to ten minutes per episode" at bounding box center [645, 332] width 265 height 46
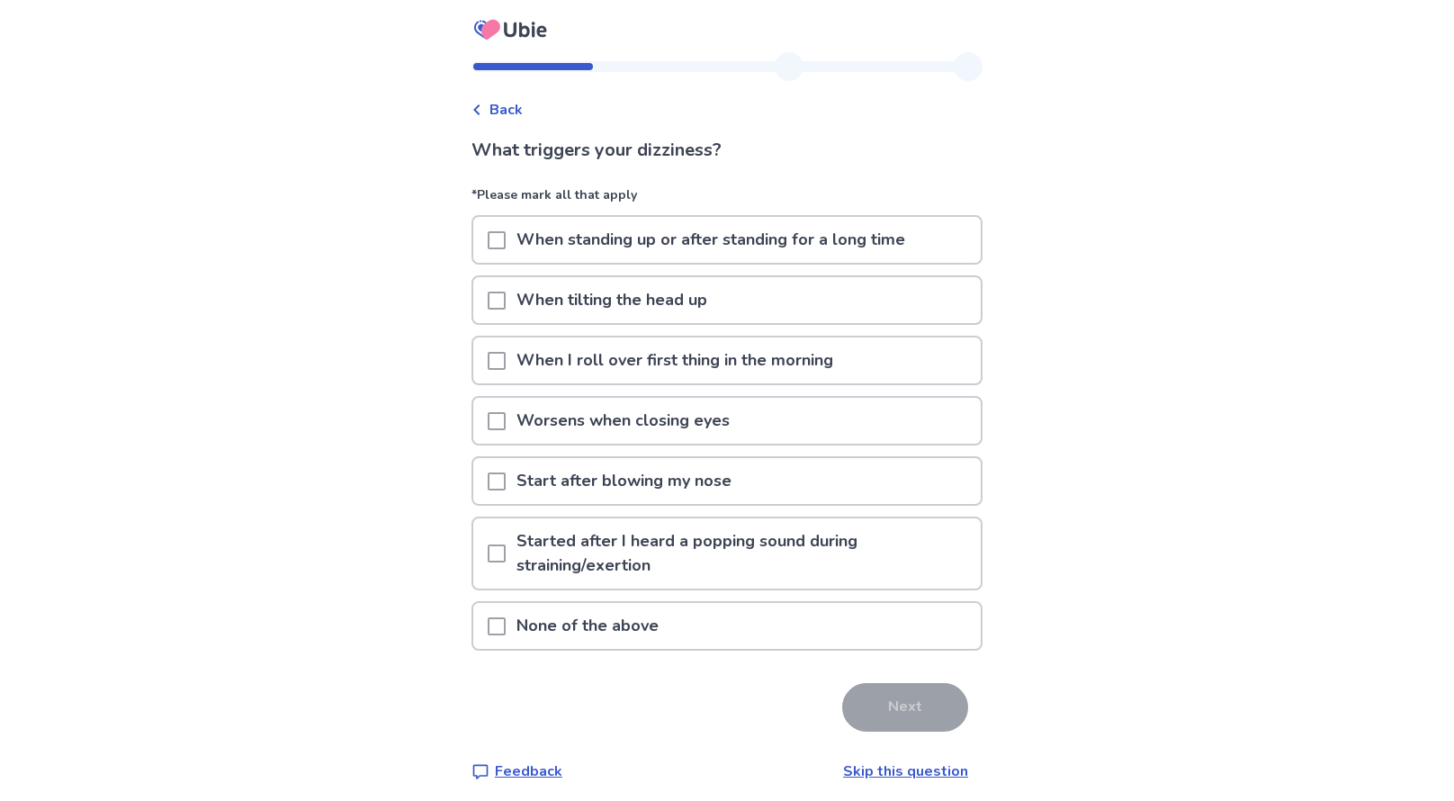
click at [506, 238] on span at bounding box center [497, 240] width 18 height 18
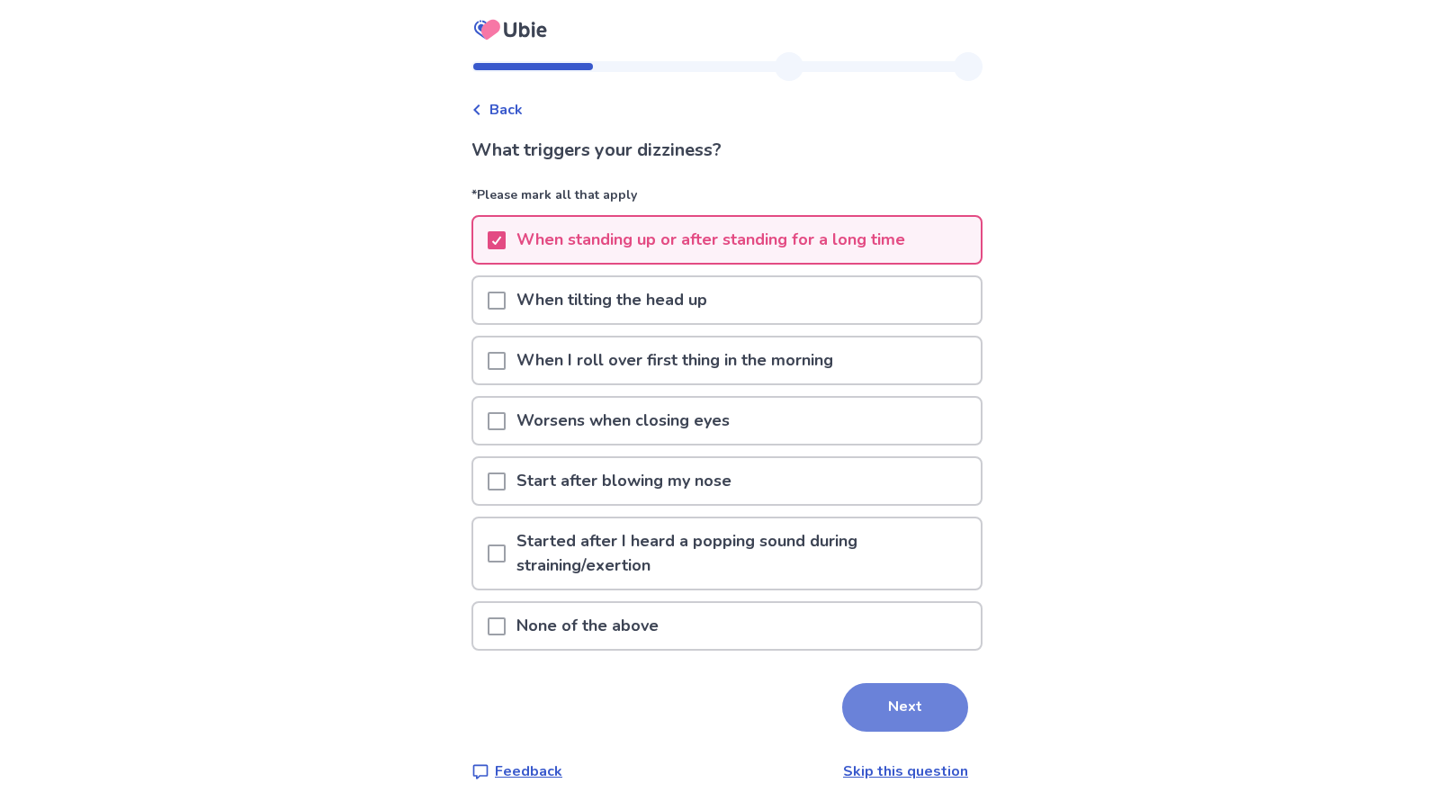
click at [870, 720] on button "Next" at bounding box center [905, 707] width 126 height 49
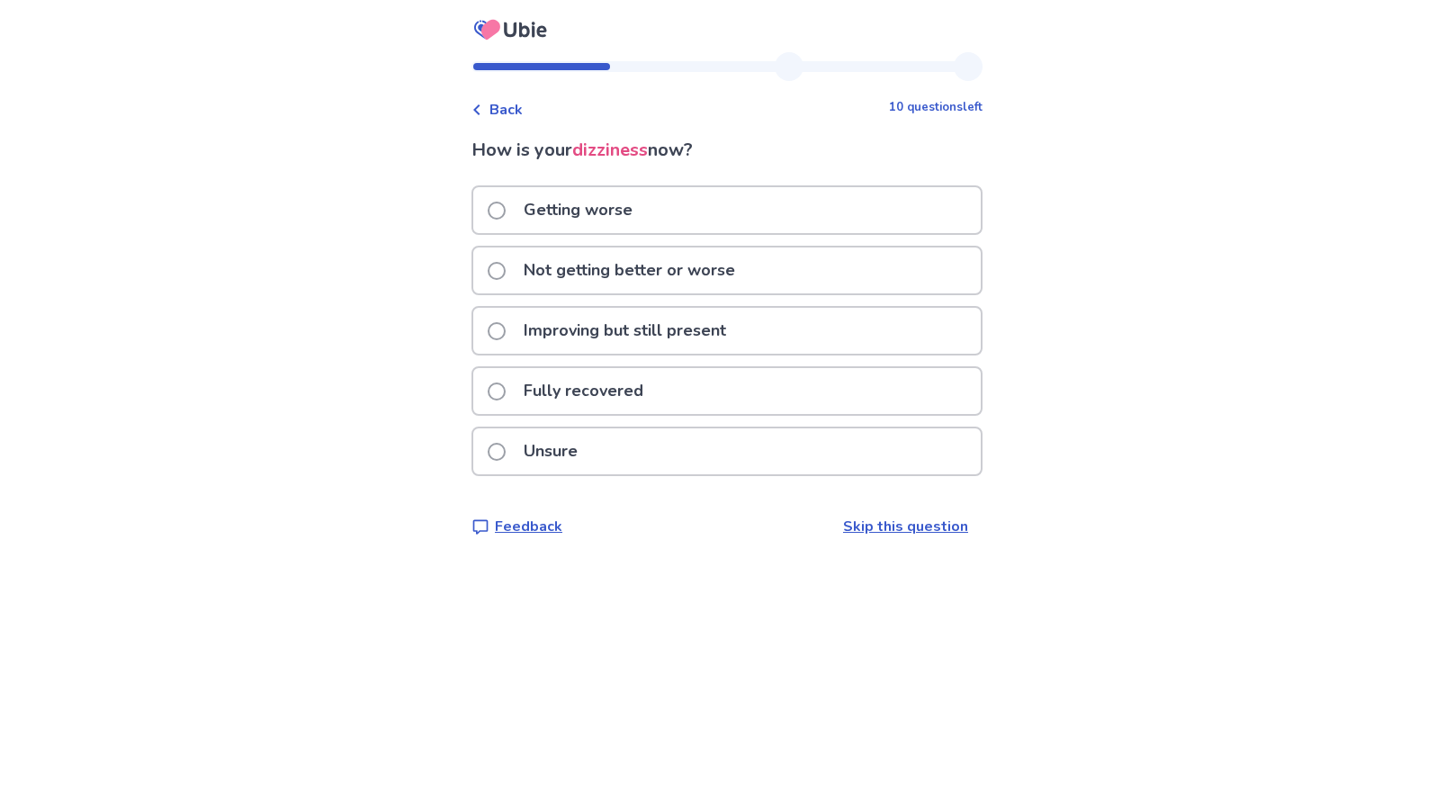
click at [602, 205] on p "Getting worse" at bounding box center [578, 210] width 130 height 46
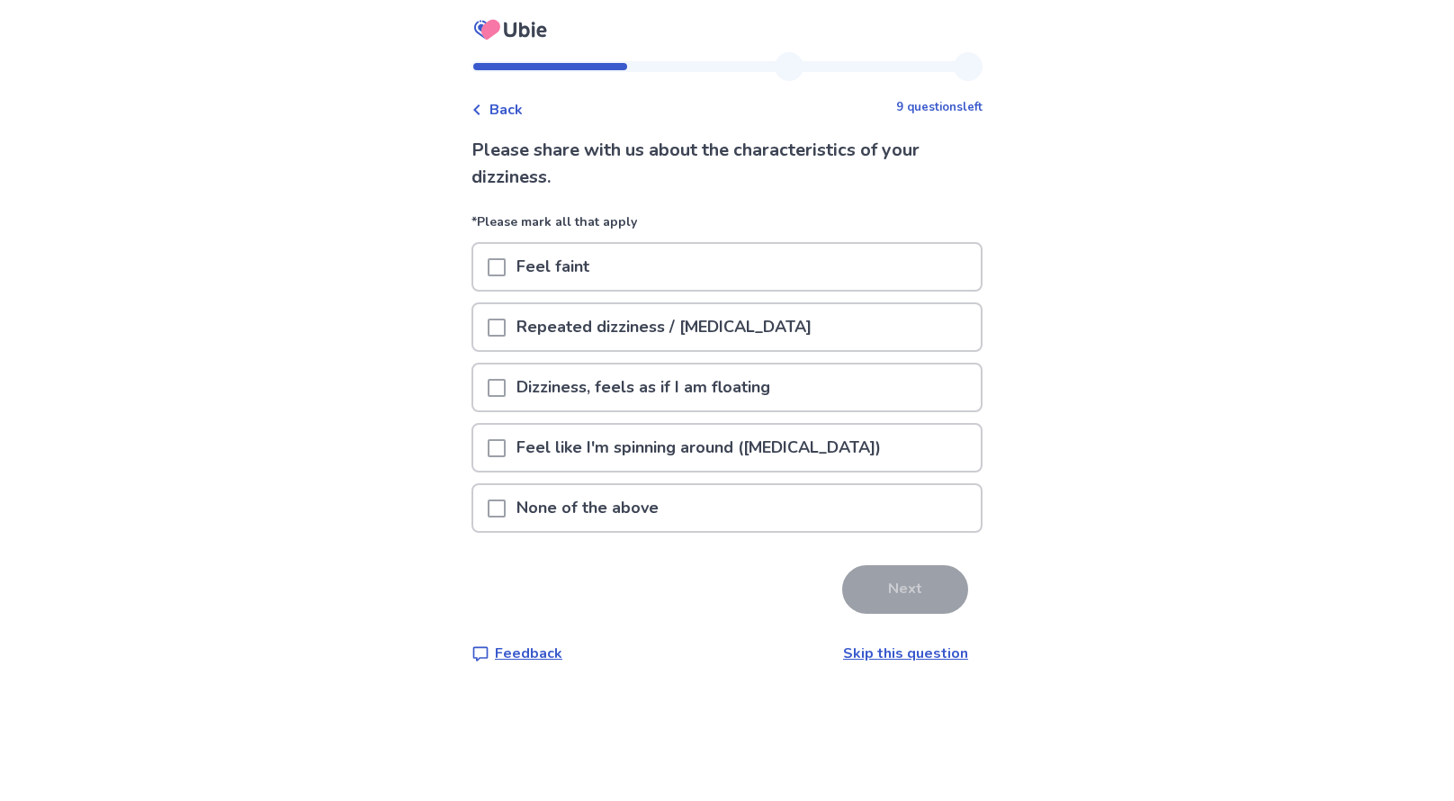
click at [684, 376] on p "Dizziness, feels as if I am floating" at bounding box center [643, 387] width 275 height 46
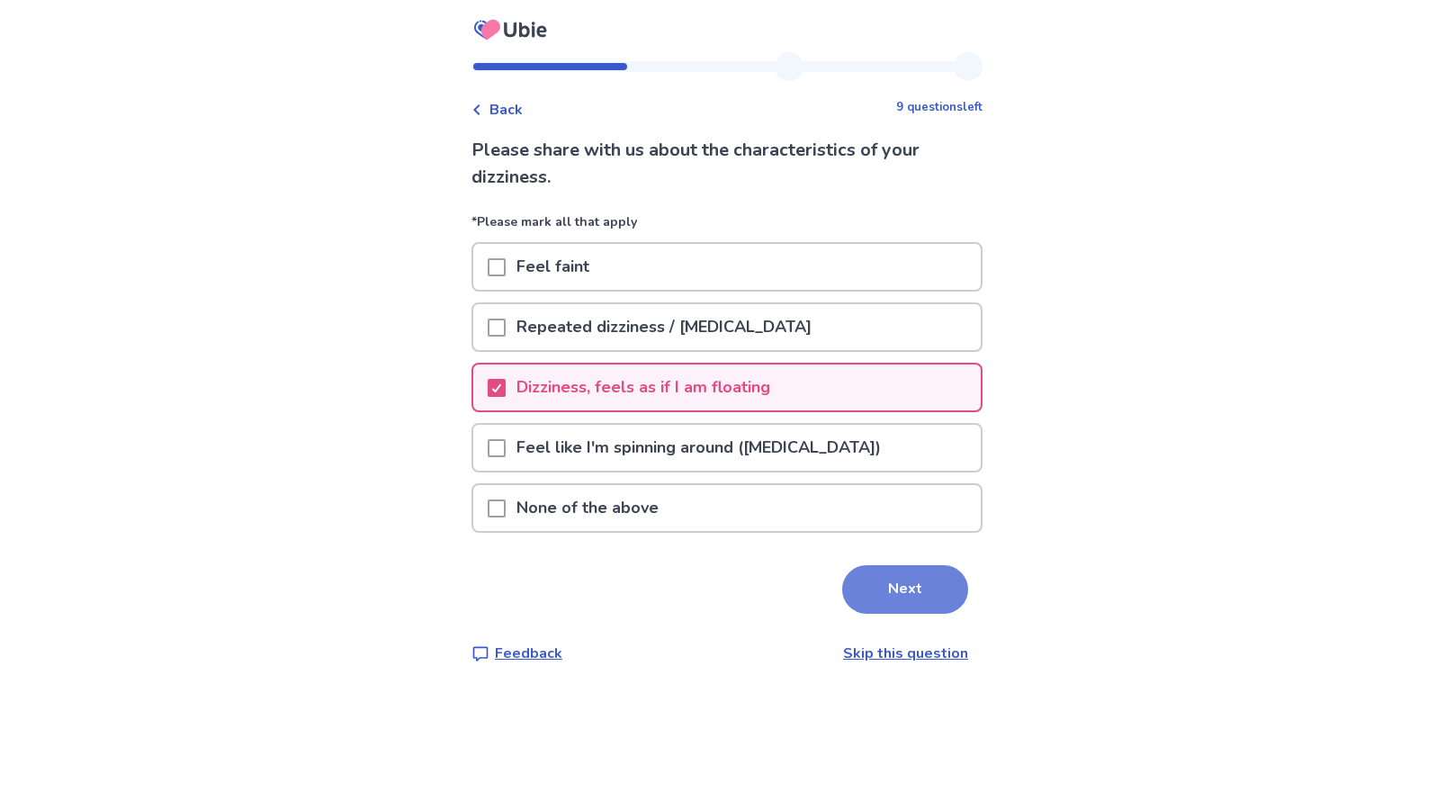
click at [911, 603] on button "Next" at bounding box center [905, 589] width 126 height 49
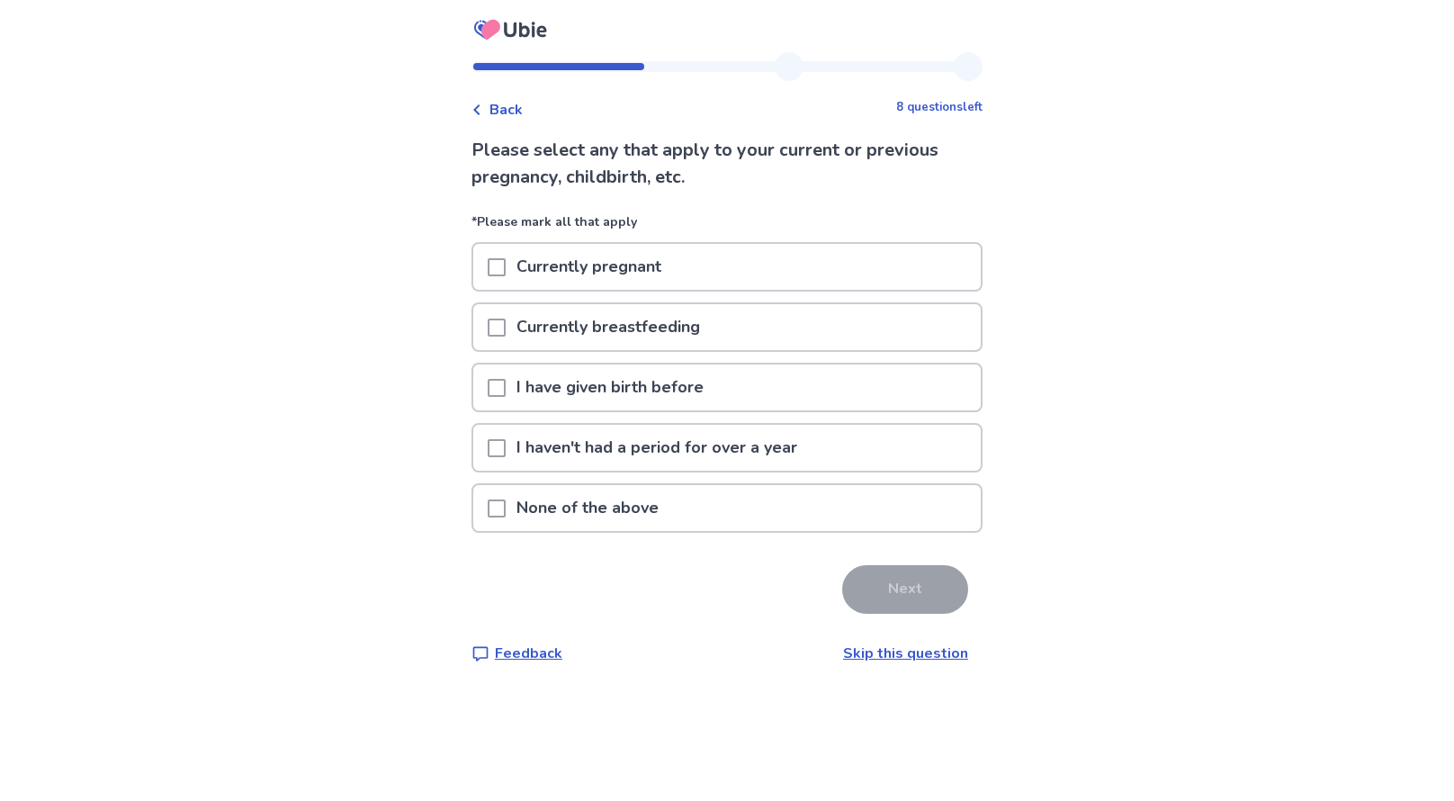
click at [743, 500] on div "None of the above" at bounding box center [726, 508] width 507 height 46
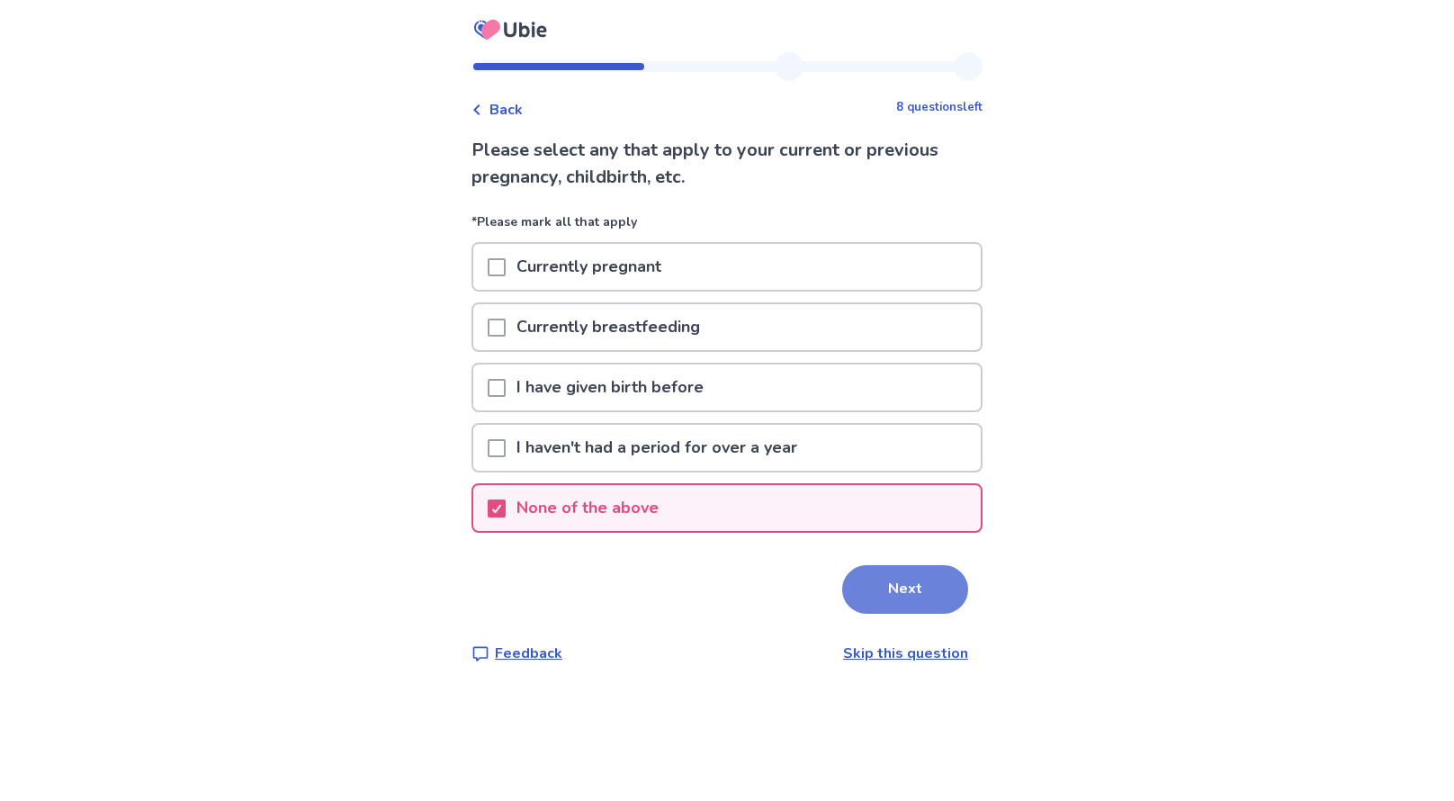
click at [886, 575] on button "Next" at bounding box center [905, 589] width 126 height 49
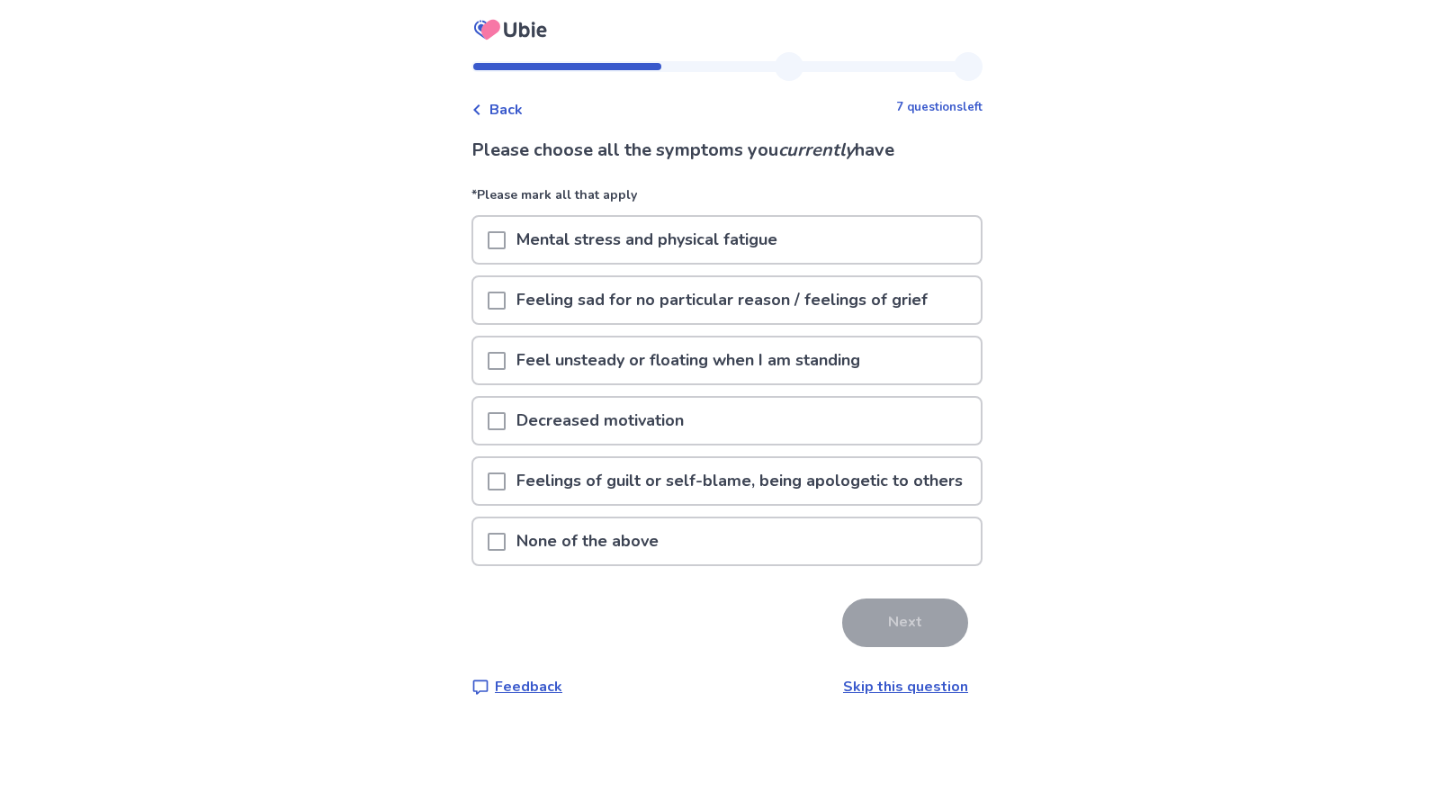
click at [831, 564] on div "None of the above" at bounding box center [726, 541] width 507 height 46
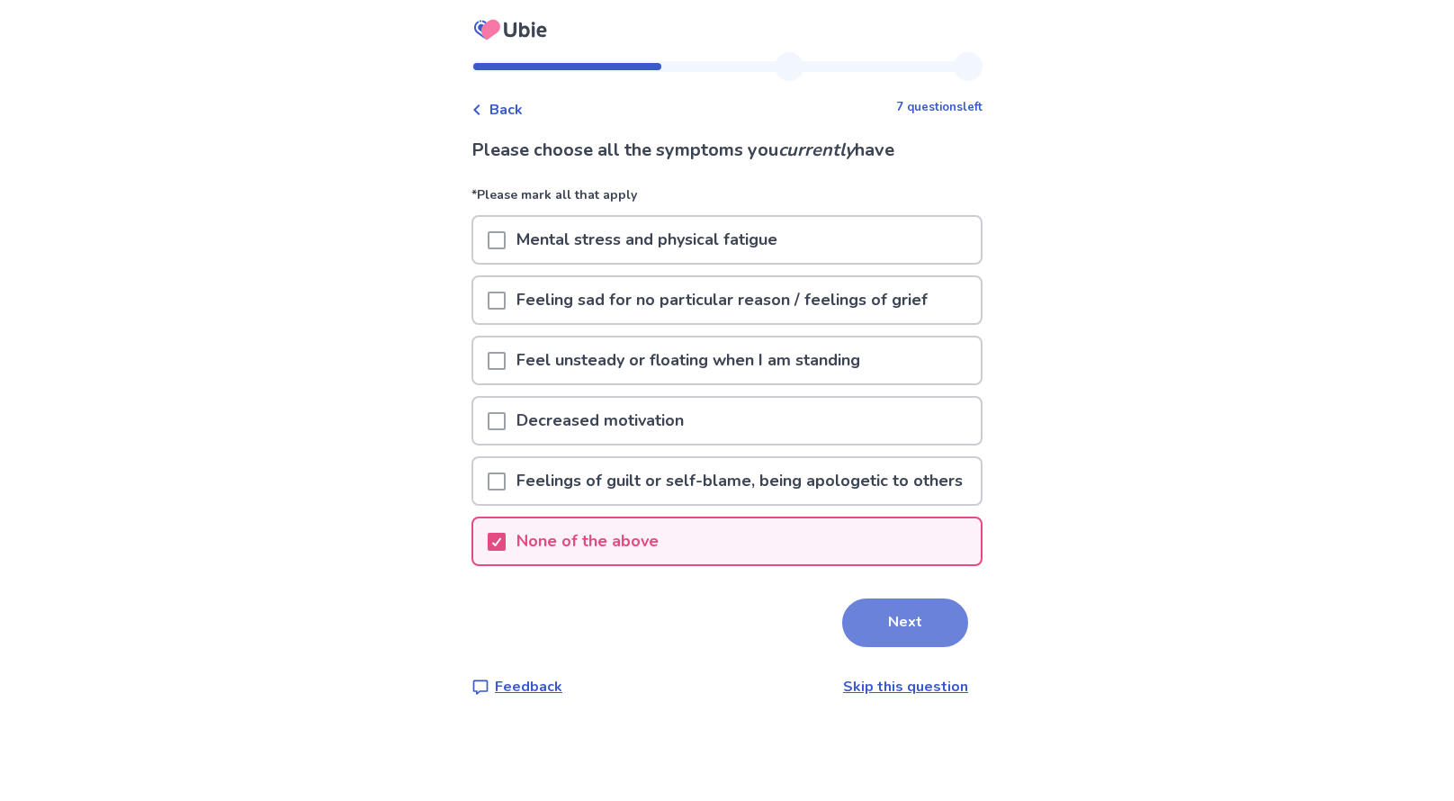
click at [906, 644] on button "Next" at bounding box center [905, 622] width 126 height 49
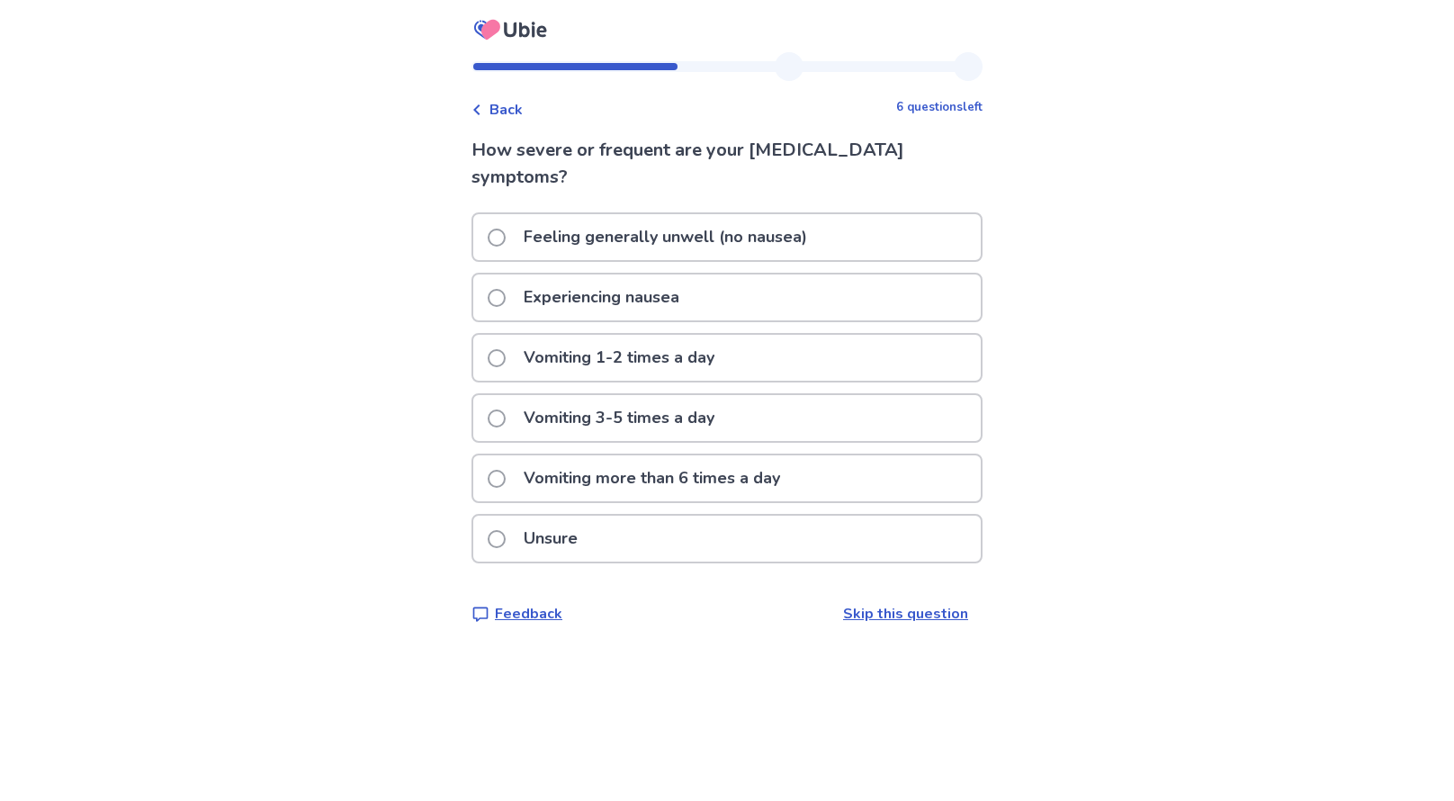
click at [781, 310] on div "Experiencing nausea" at bounding box center [726, 297] width 507 height 46
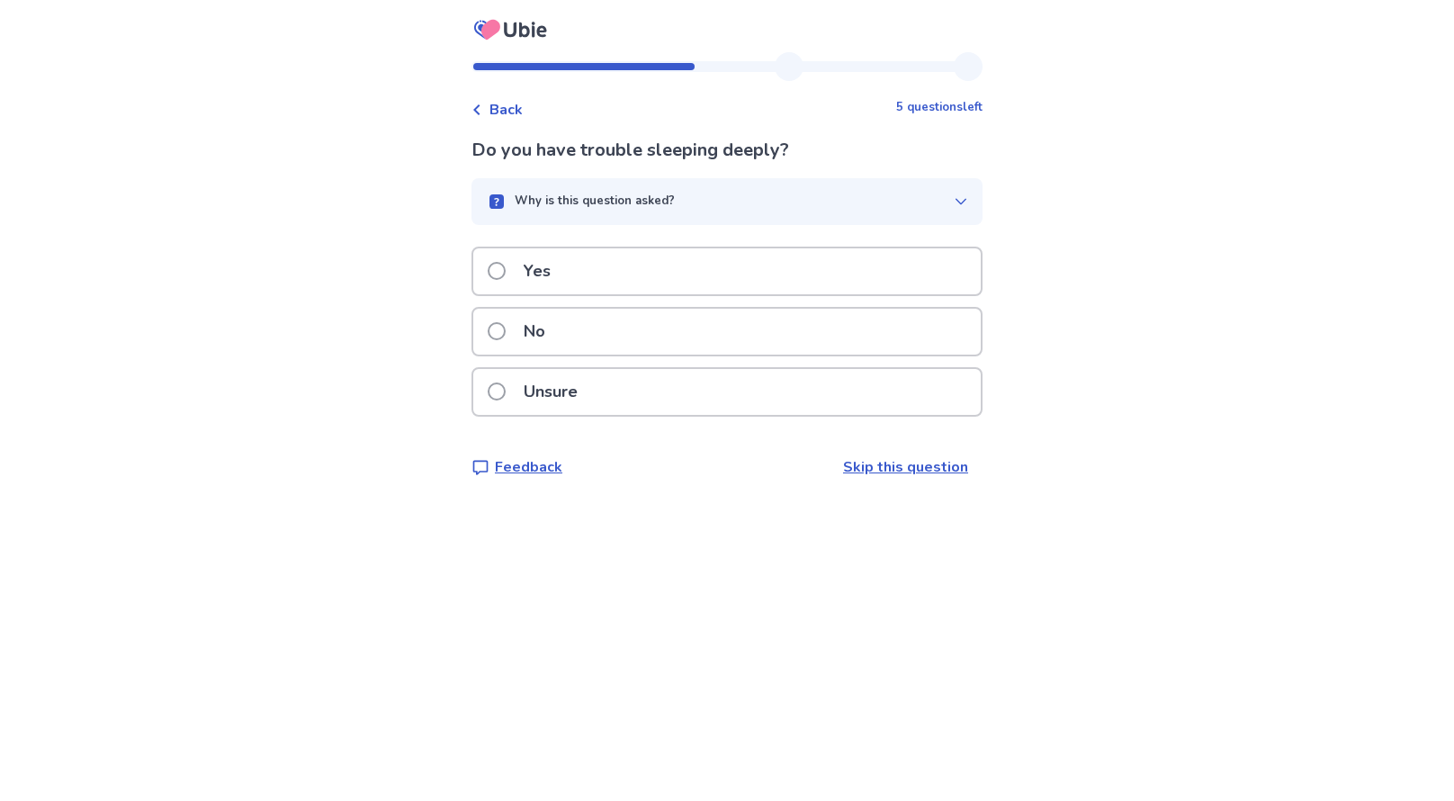
click at [780, 324] on div "No" at bounding box center [726, 332] width 507 height 46
click at [759, 283] on div "Yes" at bounding box center [726, 271] width 507 height 46
click at [749, 328] on div "No" at bounding box center [726, 332] width 507 height 46
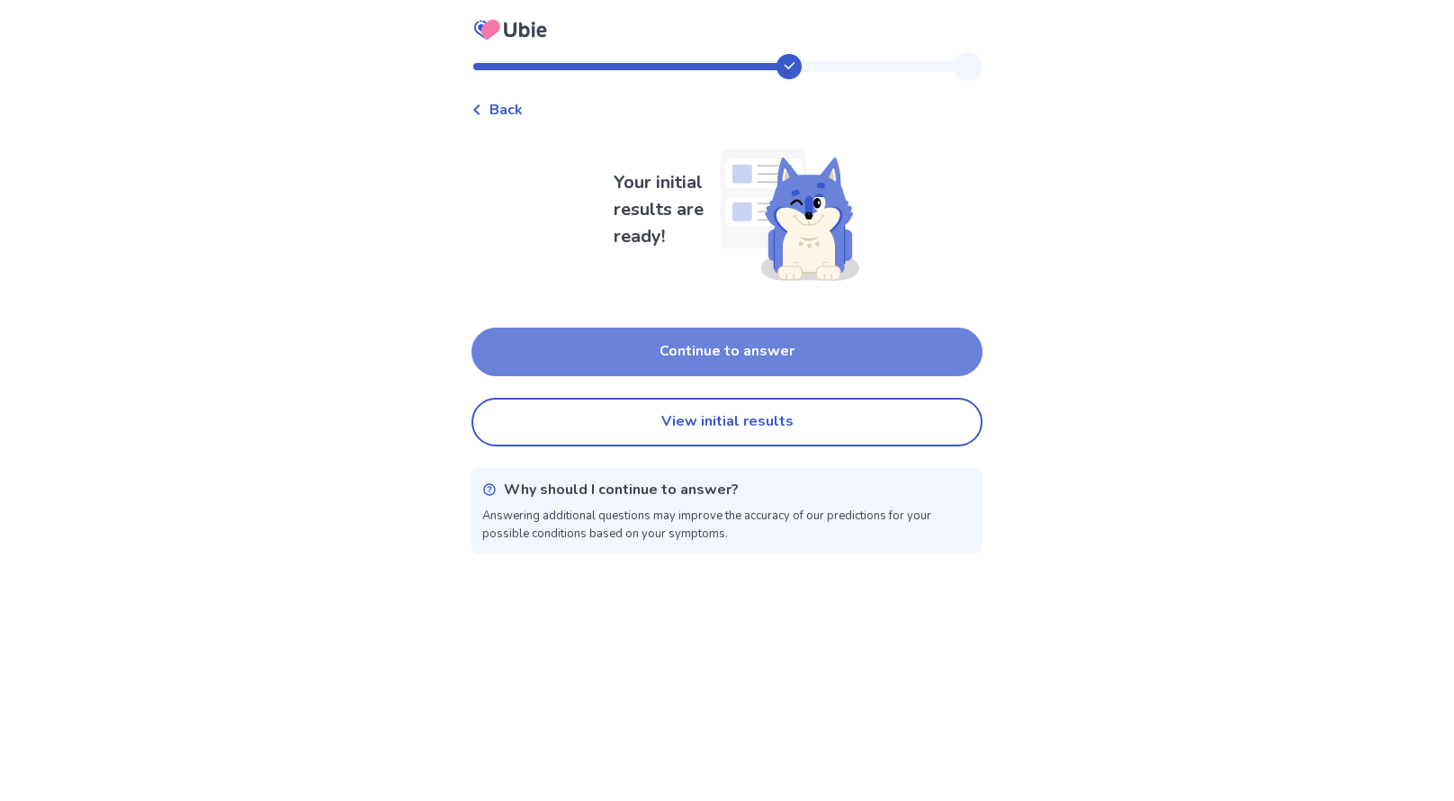
click at [741, 360] on button "Continue to answer" at bounding box center [726, 352] width 511 height 49
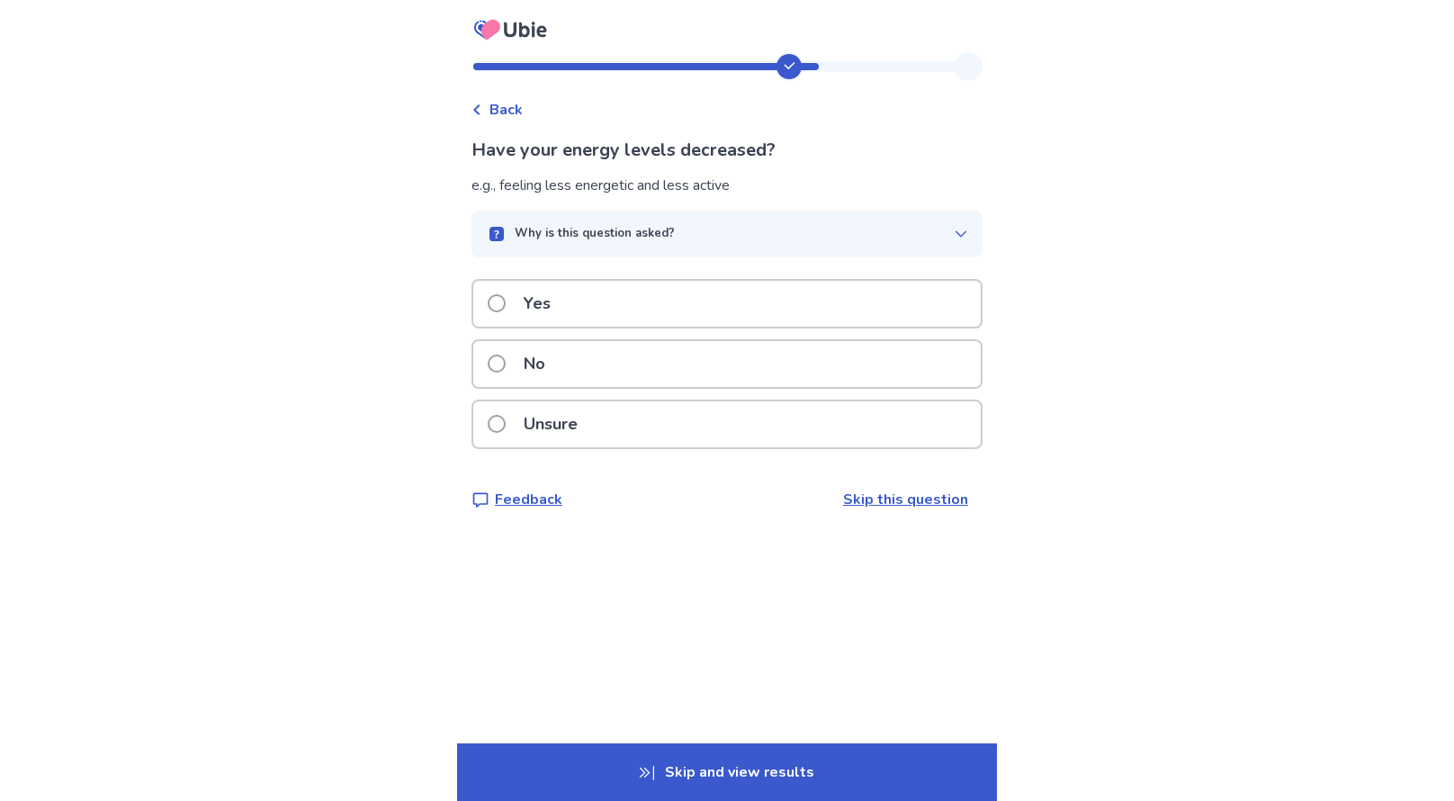
click at [732, 354] on div "No" at bounding box center [726, 364] width 507 height 46
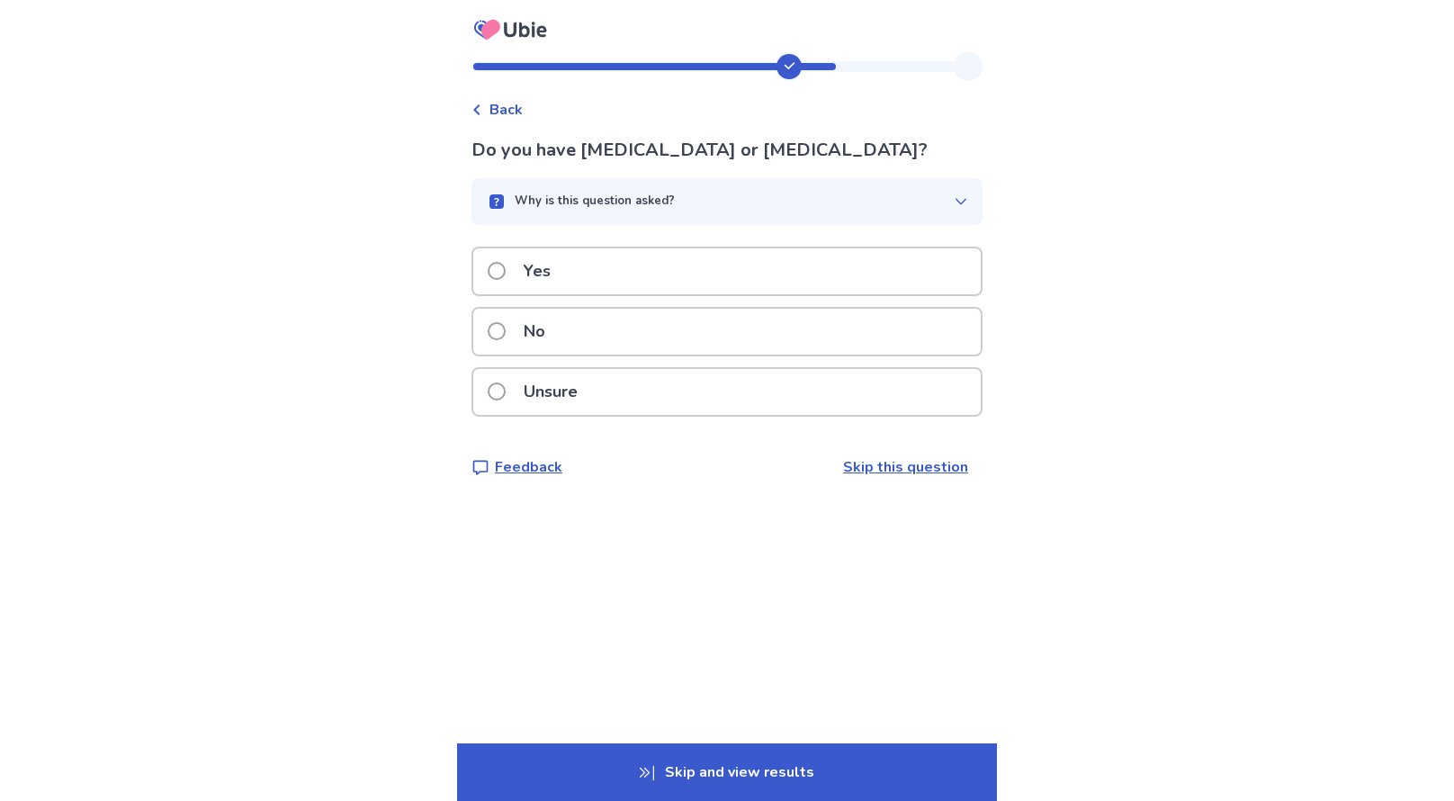
click at [737, 276] on div "Yes" at bounding box center [726, 271] width 507 height 46
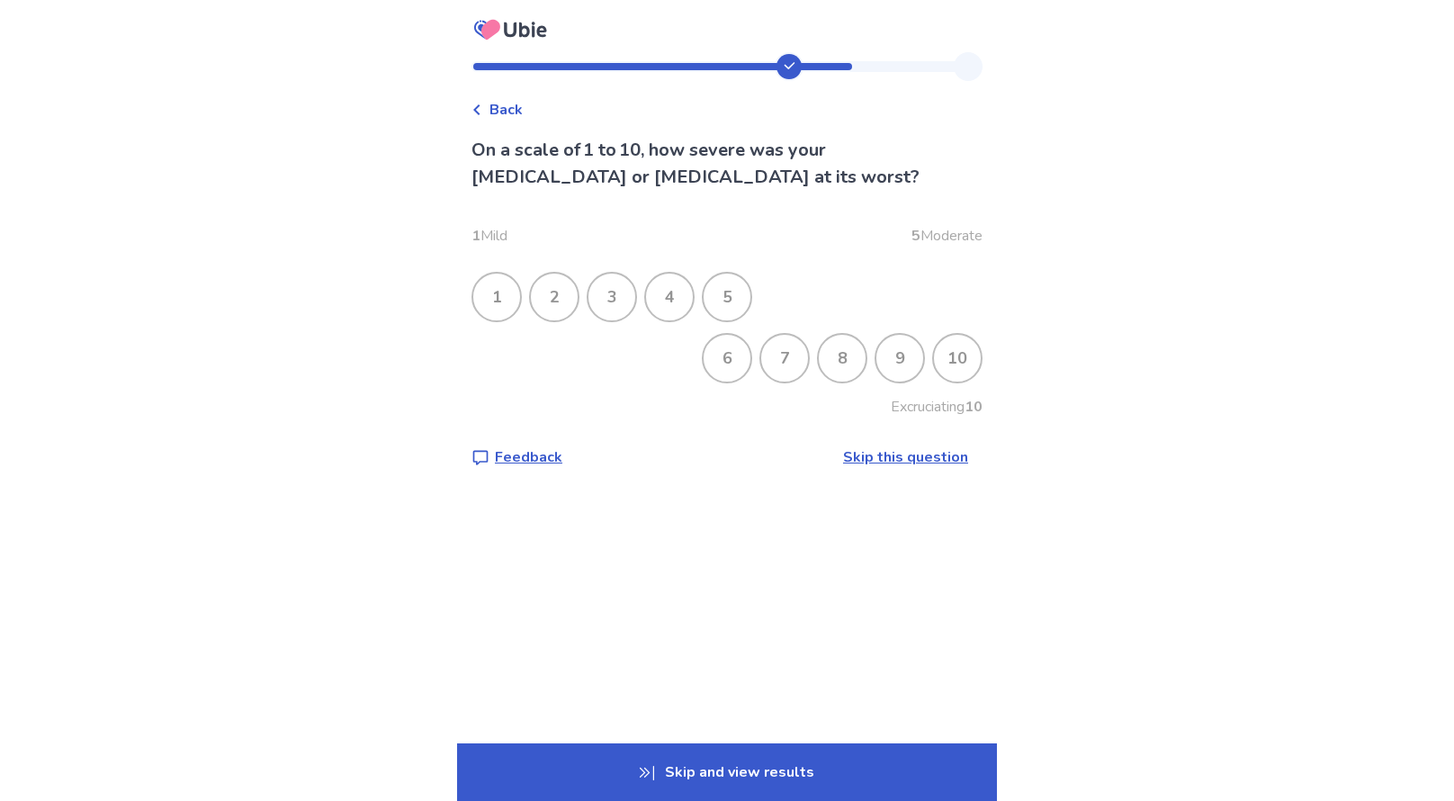
click at [551, 292] on div "2" at bounding box center [554, 297] width 47 height 47
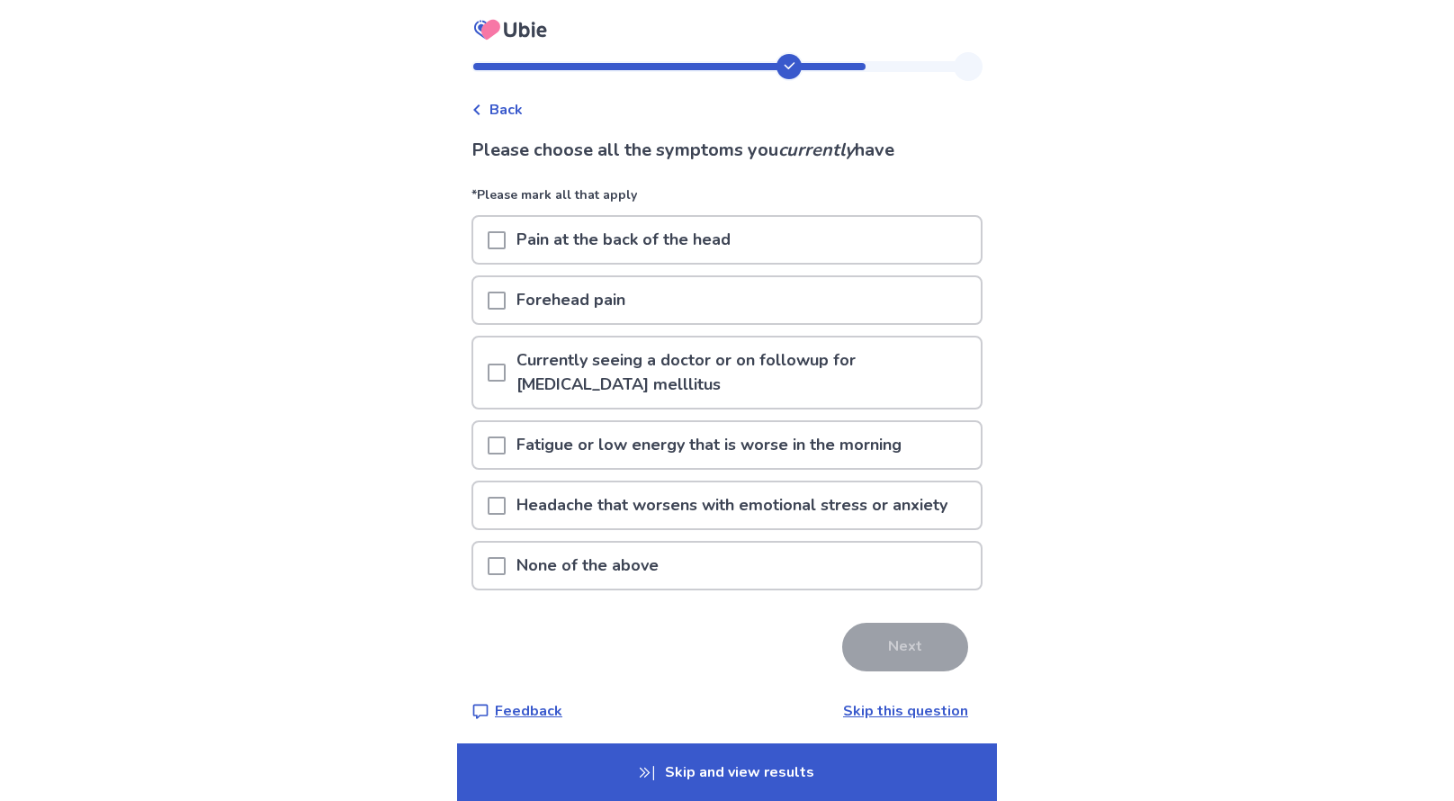
click at [545, 247] on p "Pain at the back of the head" at bounding box center [624, 240] width 236 height 46
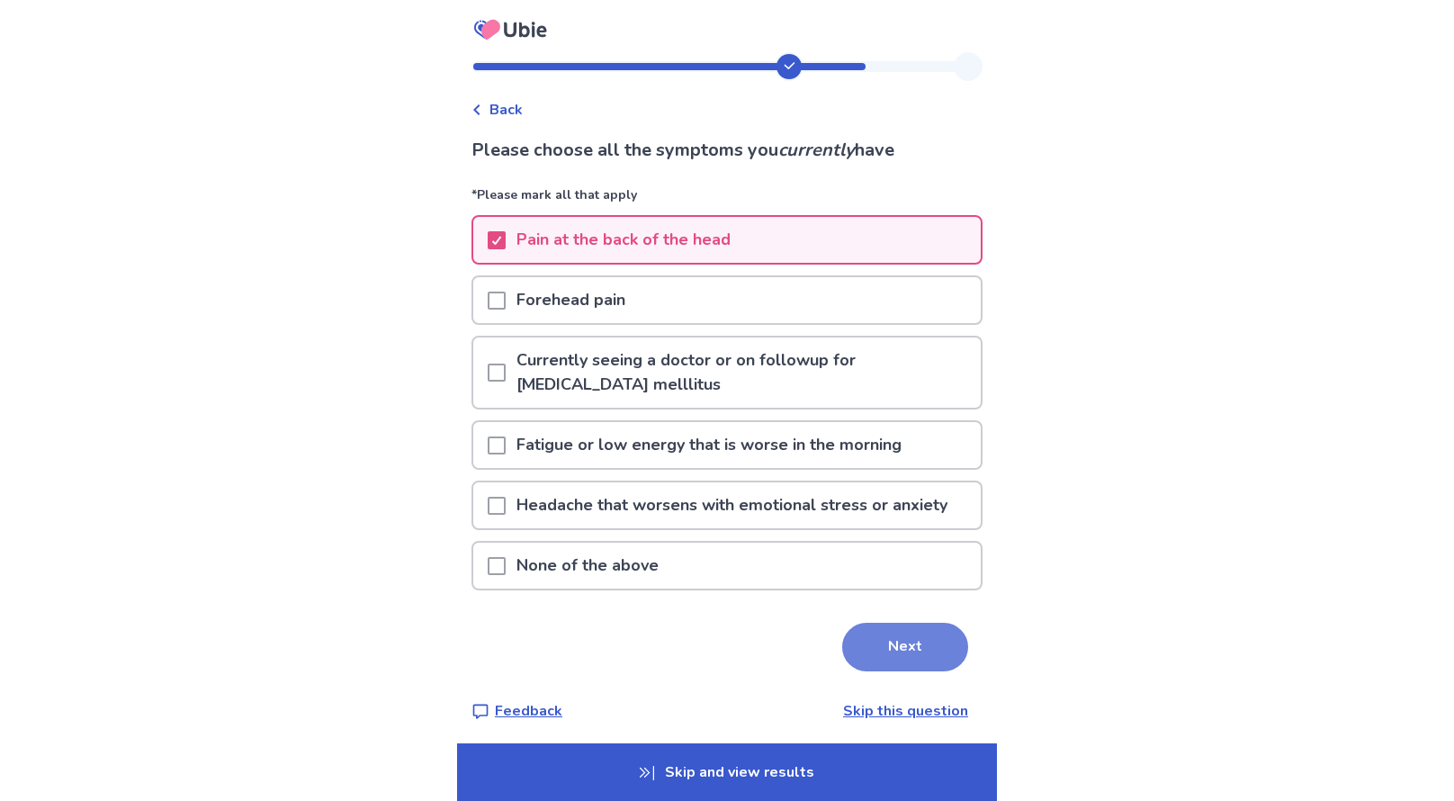
click at [876, 629] on button "Next" at bounding box center [905, 647] width 126 height 49
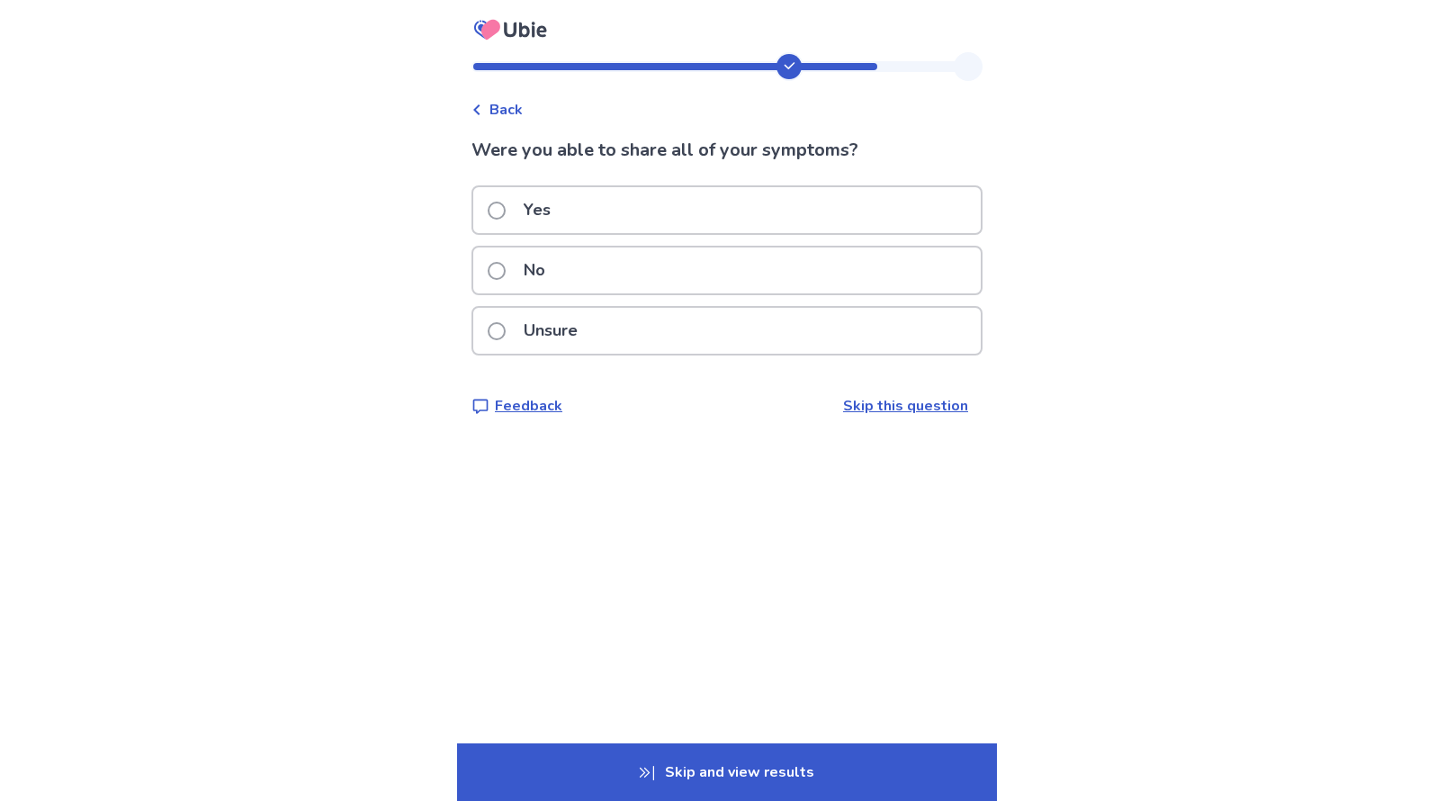
click at [750, 198] on div "Yes" at bounding box center [726, 210] width 507 height 46
